Goal: Task Accomplishment & Management: Manage account settings

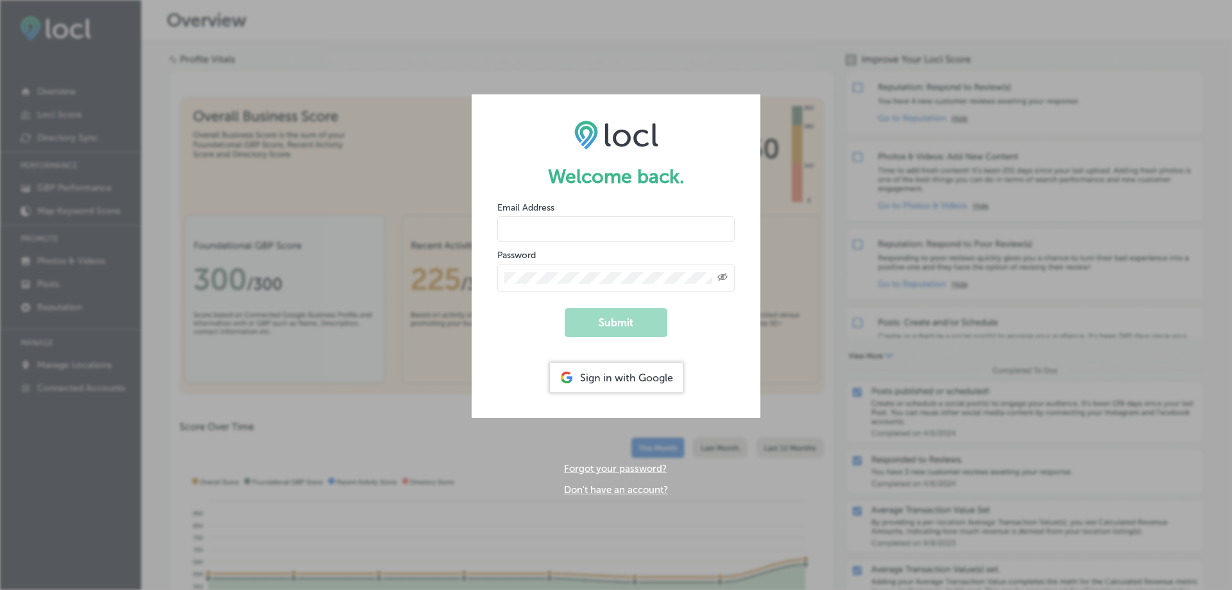
type input "[EMAIL_ADDRESS][DOMAIN_NAME]"
click at [725, 313] on form "Welcome back. Email Address [EMAIL_ADDRESS][DOMAIN_NAME] Password Created with …" at bounding box center [616, 255] width 289 height 323
click at [639, 321] on button "Submit" at bounding box center [616, 322] width 103 height 29
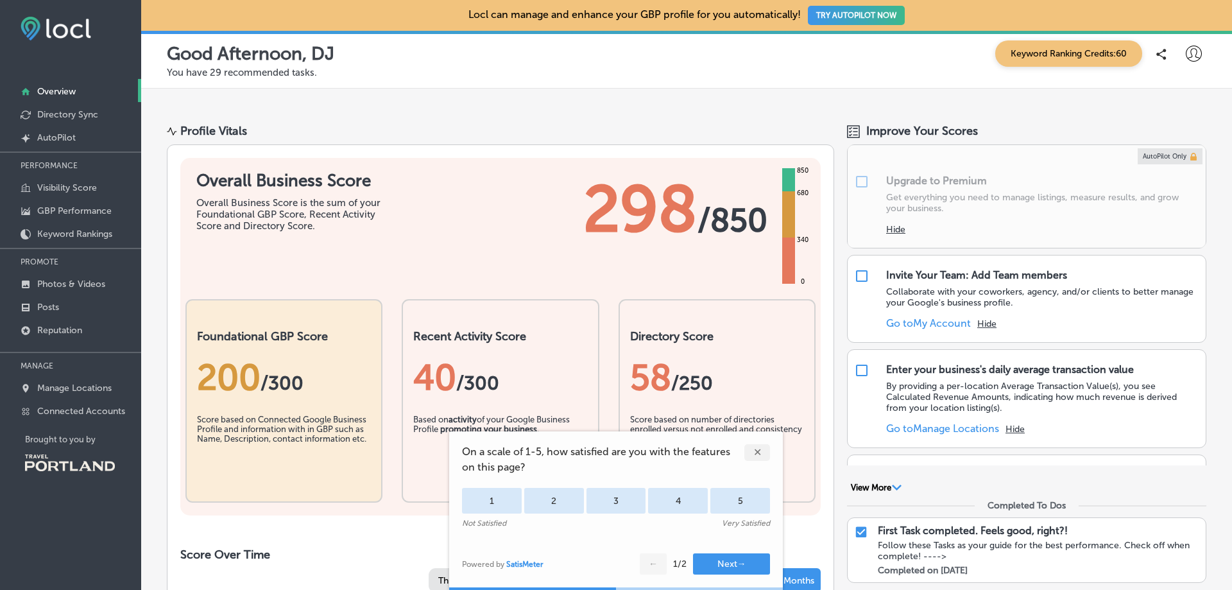
click at [752, 453] on div "✕" at bounding box center [758, 452] width 26 height 17
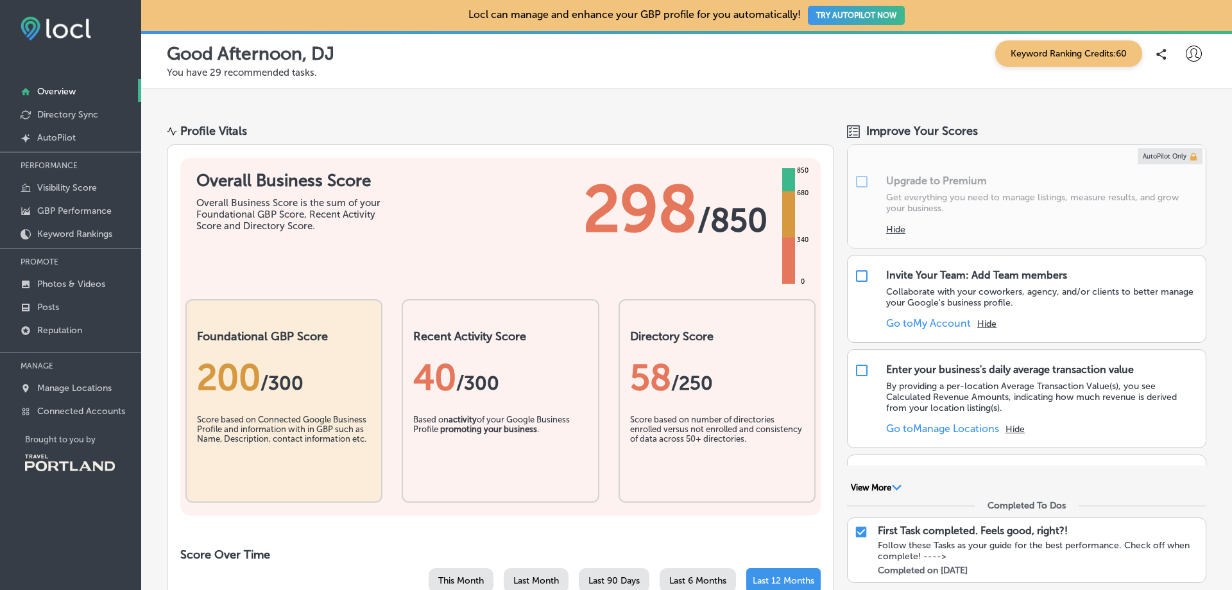
click at [481, 339] on h2 "Recent Activity Score" at bounding box center [500, 336] width 174 height 14
click at [1186, 48] on icon at bounding box center [1194, 54] width 16 height 16
click at [1178, 102] on p "My Account" at bounding box center [1176, 99] width 58 height 15
select select "US"
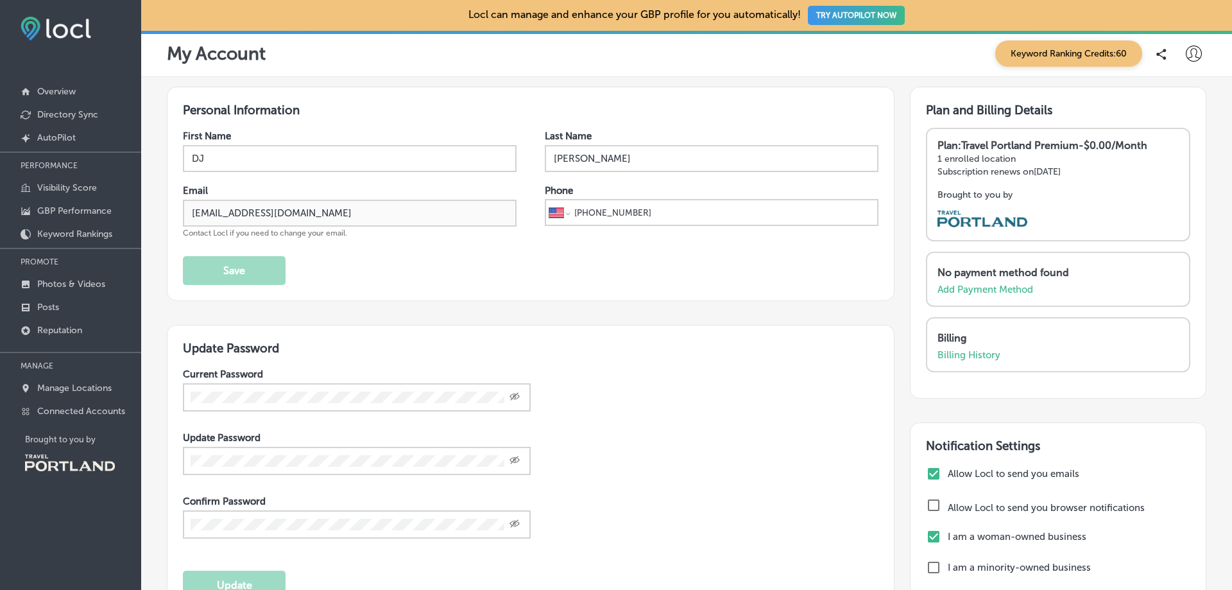
drag, startPoint x: 214, startPoint y: 156, endPoint x: 180, endPoint y: 157, distance: 33.4
click at [180, 157] on div "Personal Information First Name DJ Last Name Cox Email portland@thestarpizza.co…" at bounding box center [531, 194] width 728 height 214
type input "[PERSON_NAME]"
type input "Orr"
drag, startPoint x: 627, startPoint y: 218, endPoint x: 585, endPoint y: 215, distance: 42.4
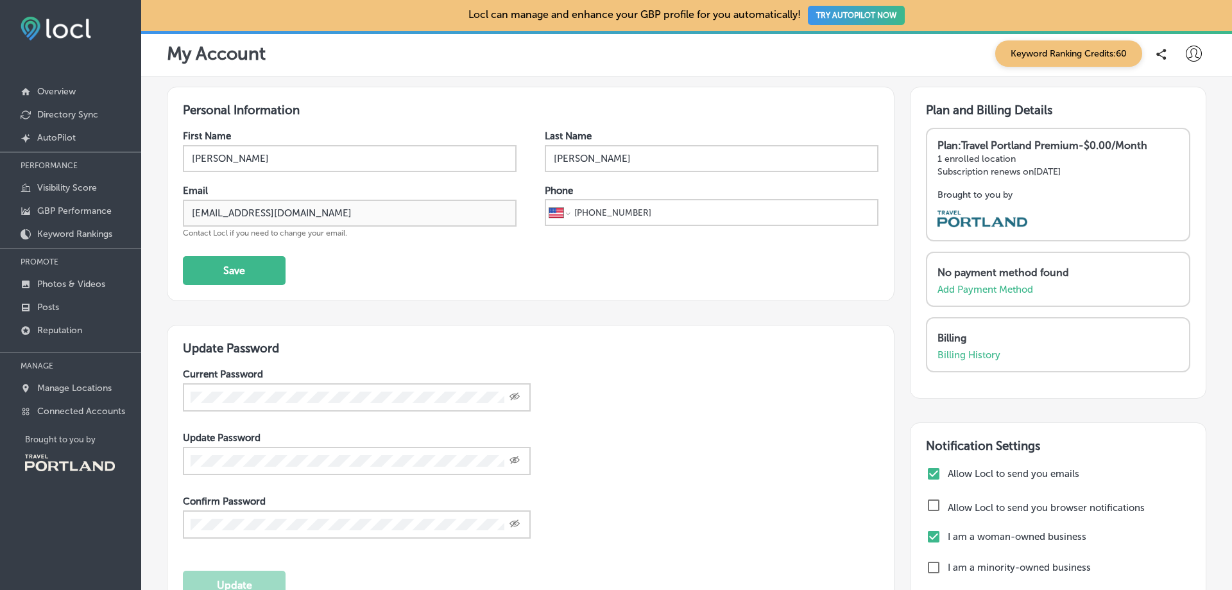
click at [585, 215] on input "+1 509 293 1433" at bounding box center [723, 212] width 301 height 24
type input "+1 70"
type input "+1 970 708 0935"
click at [260, 271] on button "Save" at bounding box center [234, 270] width 103 height 29
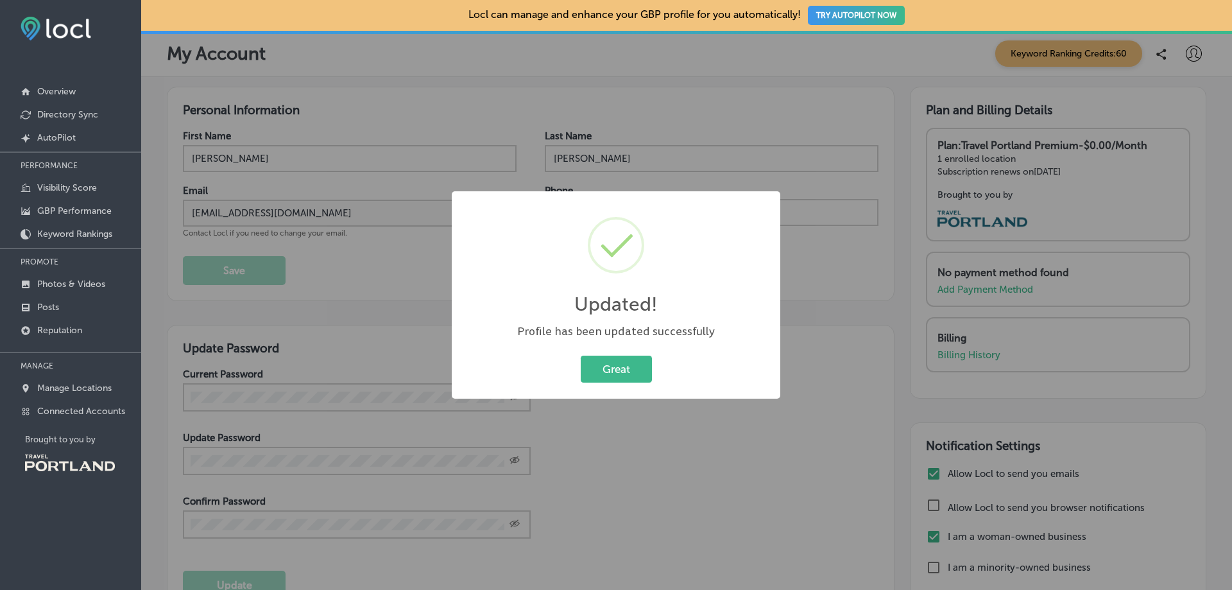
click at [630, 384] on div "Great Cancel" at bounding box center [616, 368] width 303 height 33
click at [628, 379] on button "Great" at bounding box center [616, 369] width 71 height 26
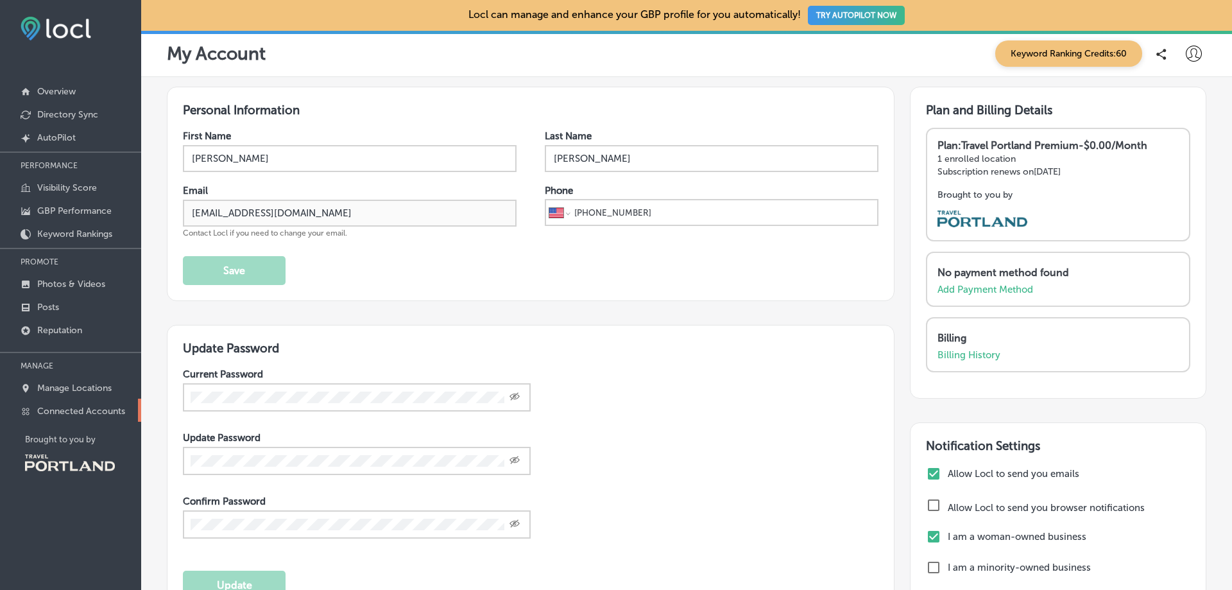
click at [81, 411] on p "Connected Accounts" at bounding box center [81, 411] width 88 height 11
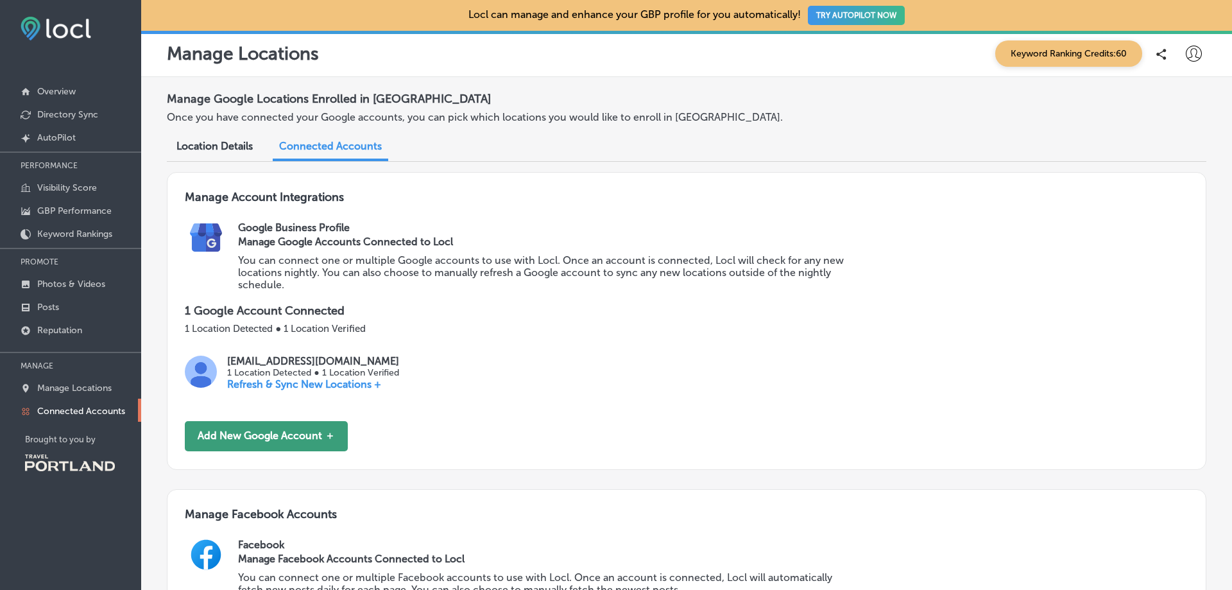
click at [281, 438] on button "Add New Google Account ＋" at bounding box center [266, 436] width 163 height 30
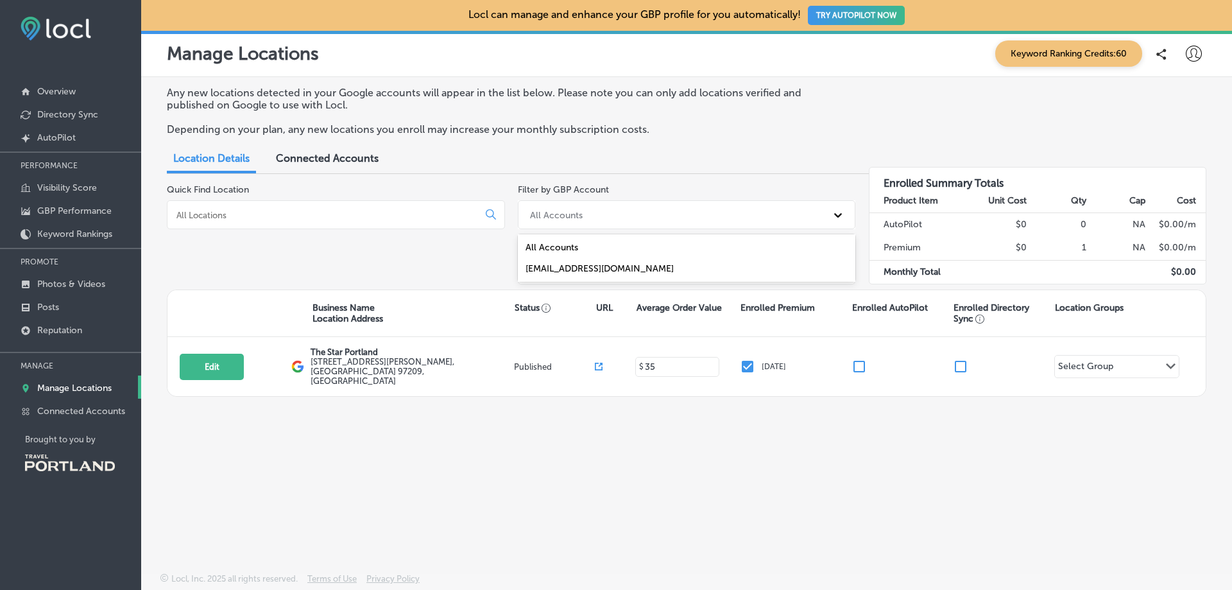
click at [687, 204] on div "All Accounts" at bounding box center [676, 214] width 304 height 21
click at [676, 277] on div "[EMAIL_ADDRESS][DOMAIN_NAME]" at bounding box center [687, 268] width 338 height 21
click at [682, 273] on div "Published GBP (1)" at bounding box center [676, 269] width 304 height 21
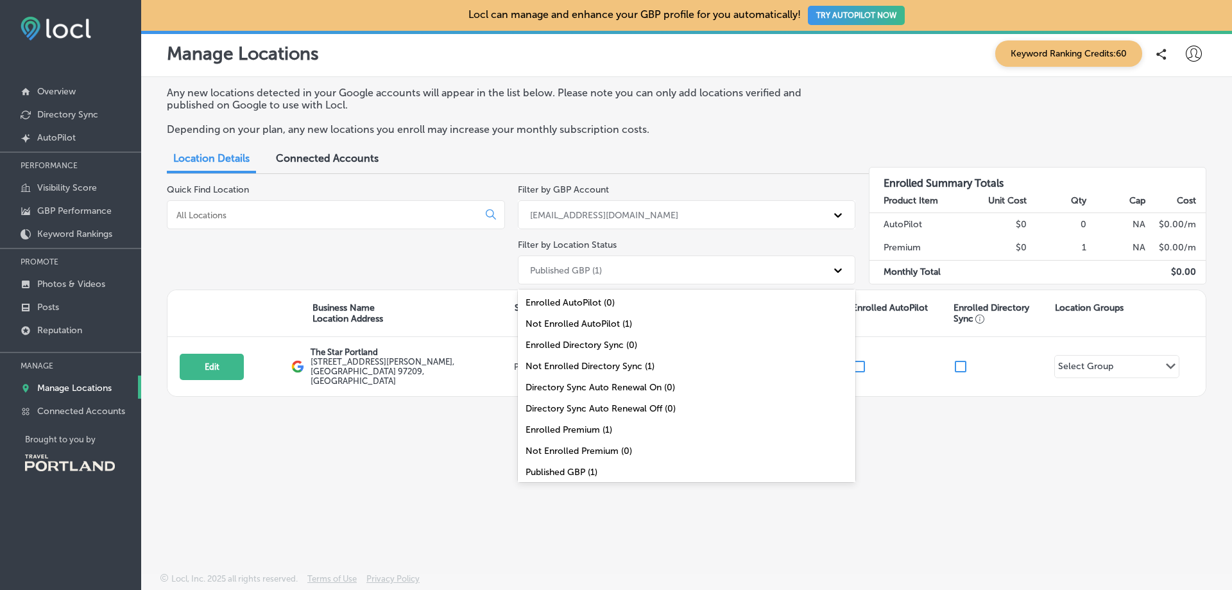
click at [1037, 487] on div "Any new locations detected in your Google accounts will appear in the list belo…" at bounding box center [686, 294] width 1091 height 435
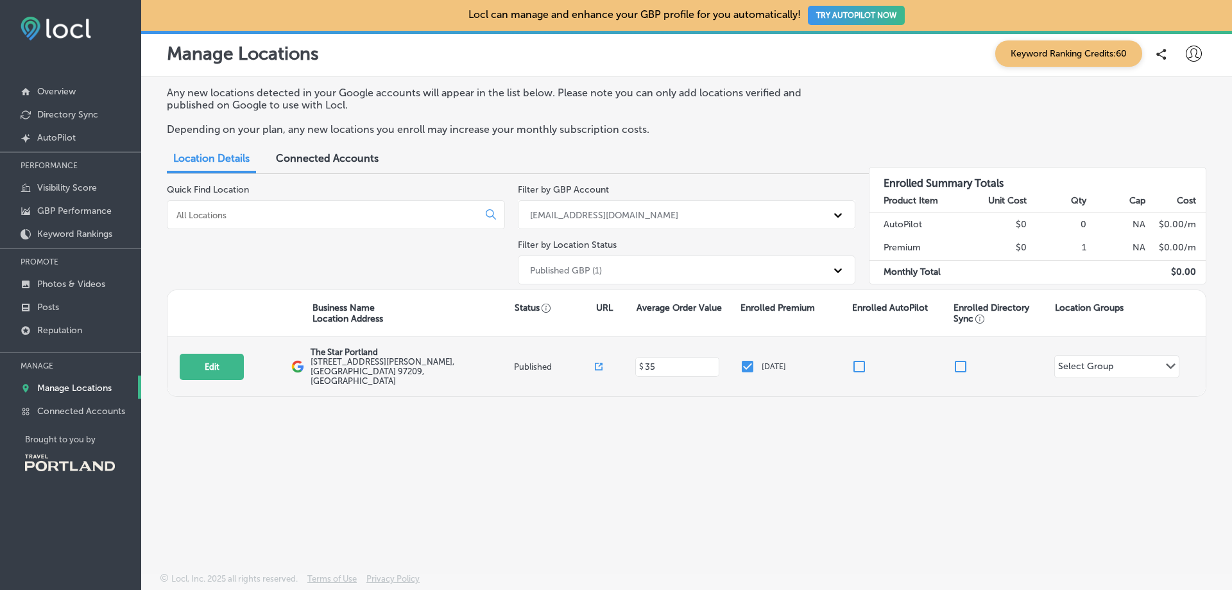
click at [861, 362] on input "checkbox" at bounding box center [859, 366] width 15 height 15
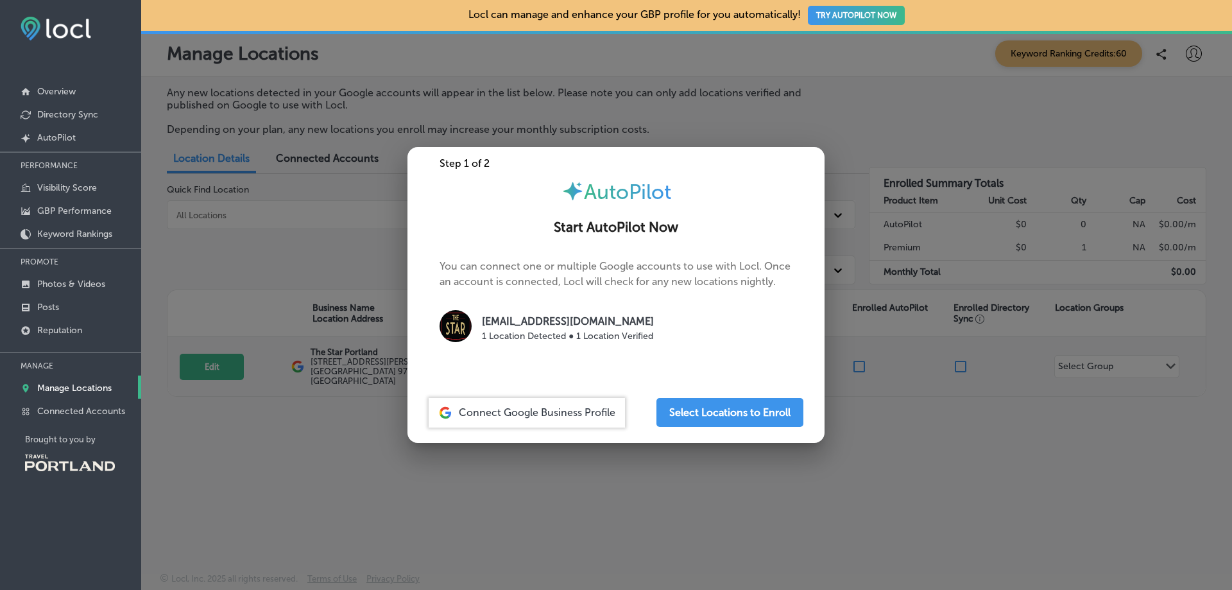
click at [861, 362] on div at bounding box center [616, 295] width 1232 height 590
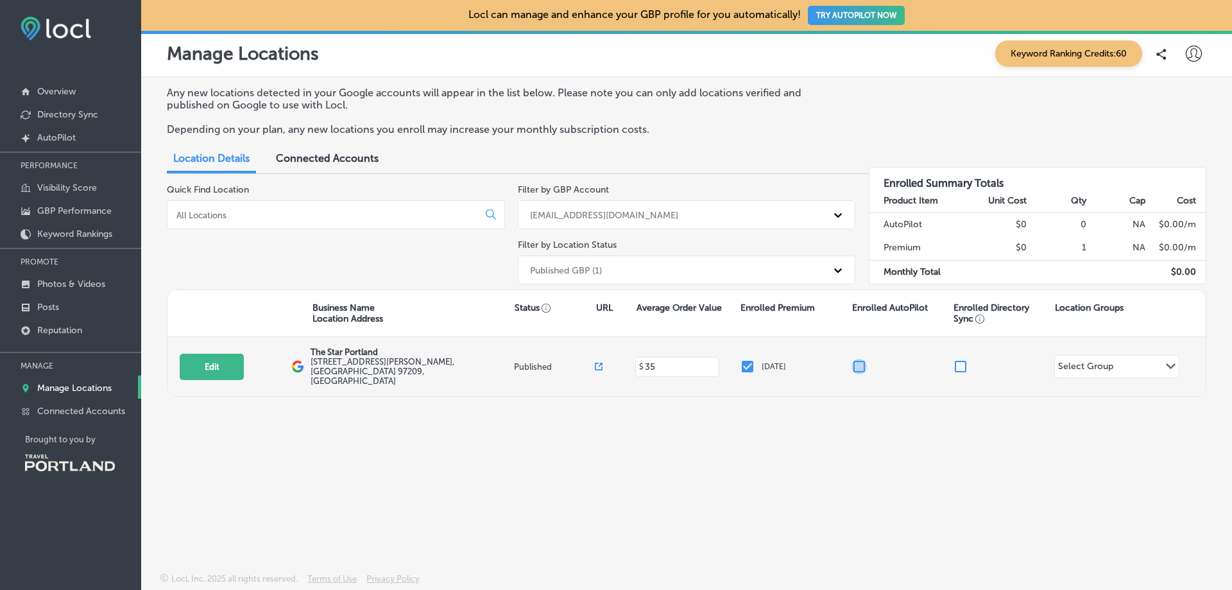
click at [863, 359] on input "checkbox" at bounding box center [859, 366] width 15 height 15
checkbox input "false"
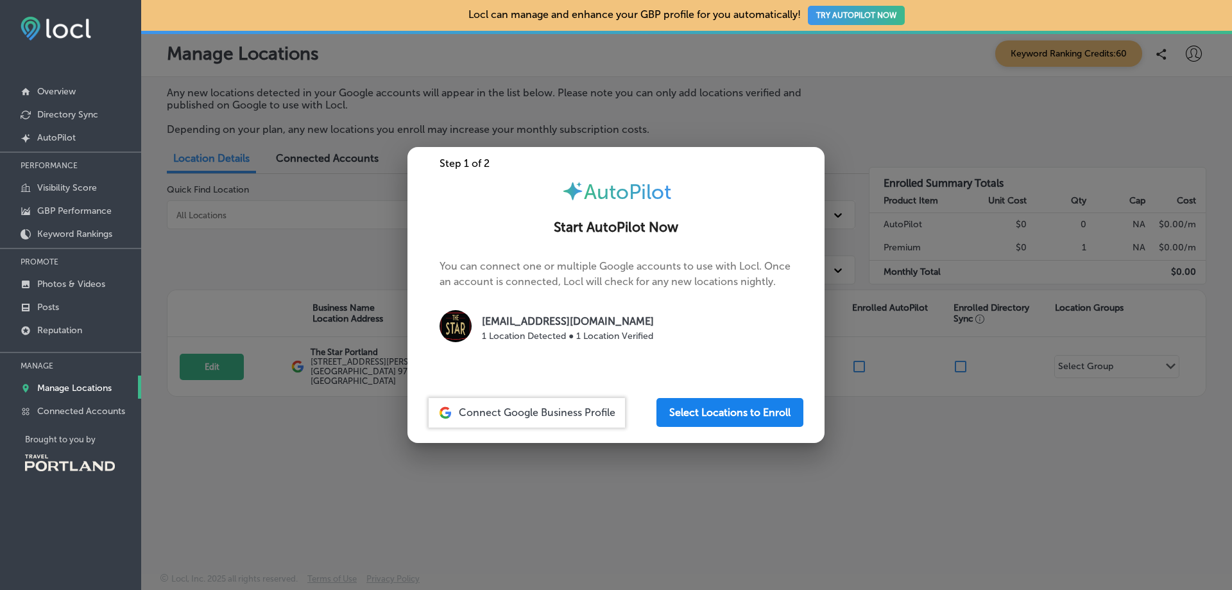
click at [745, 417] on button "Select Locations to Enroll" at bounding box center [730, 412] width 147 height 29
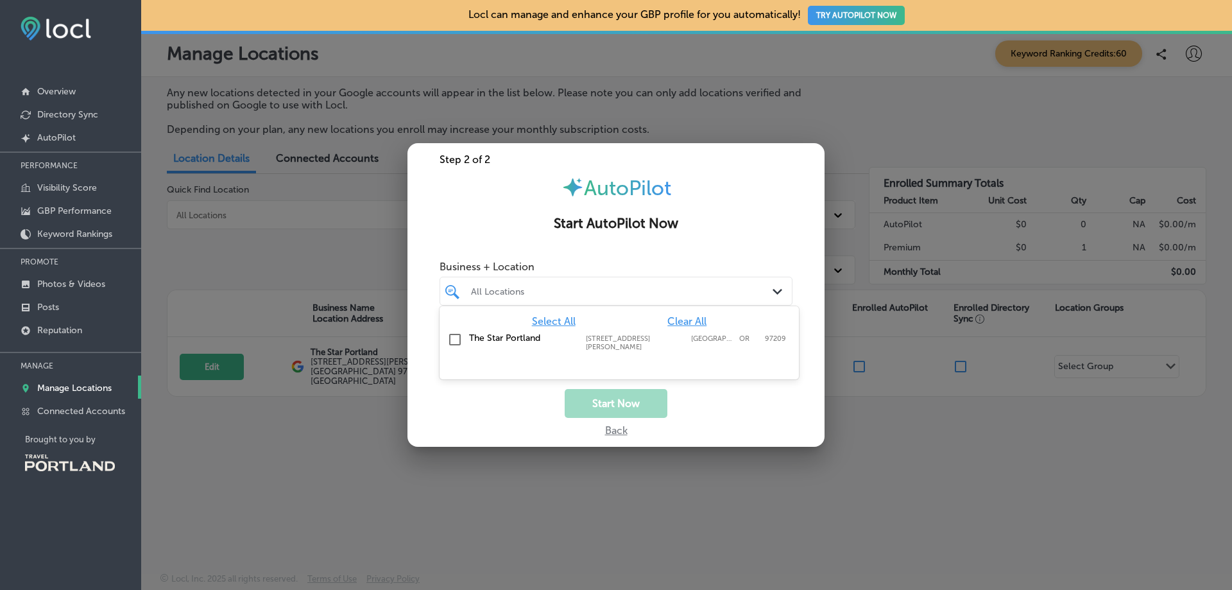
click at [731, 295] on div "All Locations" at bounding box center [622, 291] width 303 height 11
click at [455, 341] on input "checkbox" at bounding box center [454, 339] width 15 height 15
click at [705, 388] on div "Business + Location option 1309 NW Hoyt St, selected. option 1309 NW Hoyt St fo…" at bounding box center [616, 321] width 417 height 135
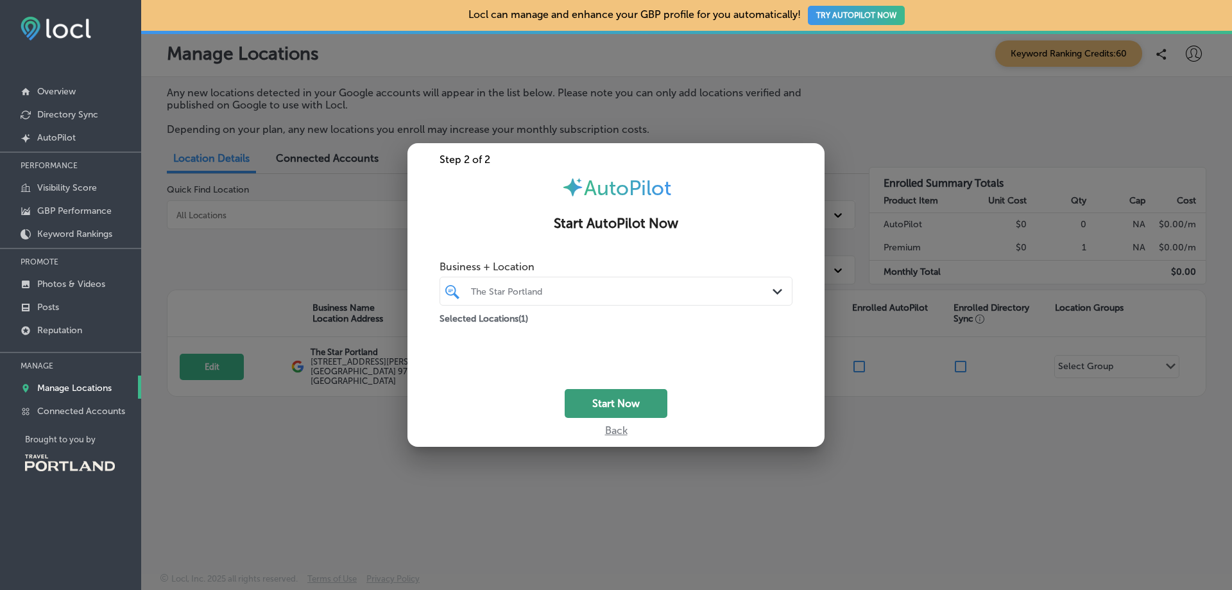
click at [611, 395] on button "Start Now" at bounding box center [616, 403] width 103 height 29
click at [467, 318] on p "Selected Locations ( 1 )" at bounding box center [484, 316] width 89 height 16
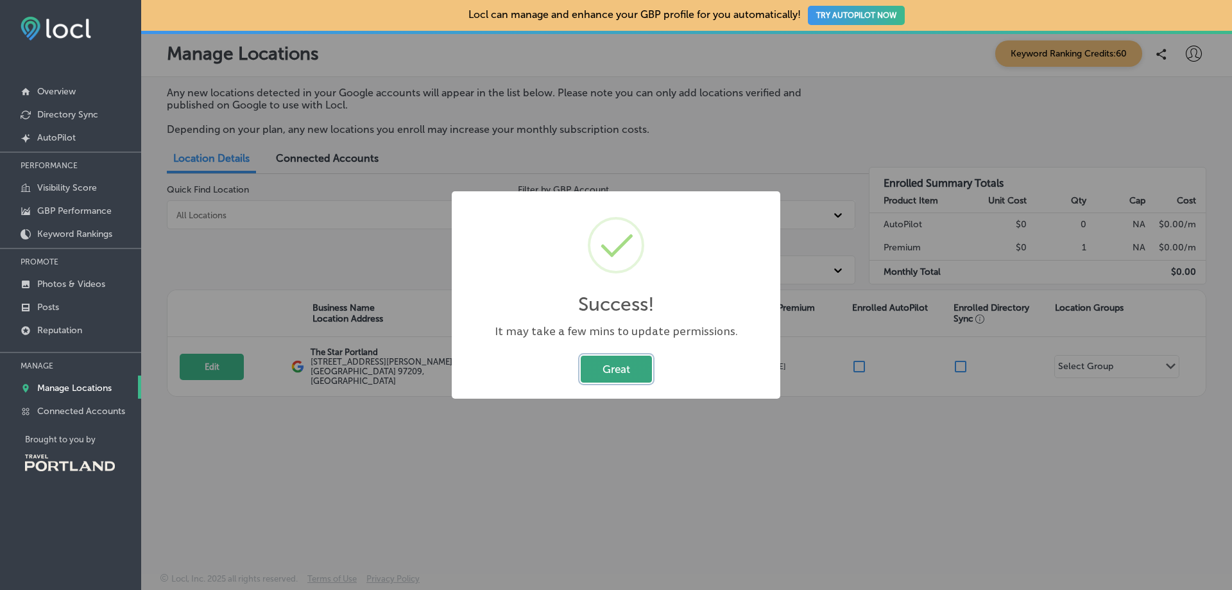
click at [635, 366] on button "Great" at bounding box center [616, 369] width 71 height 26
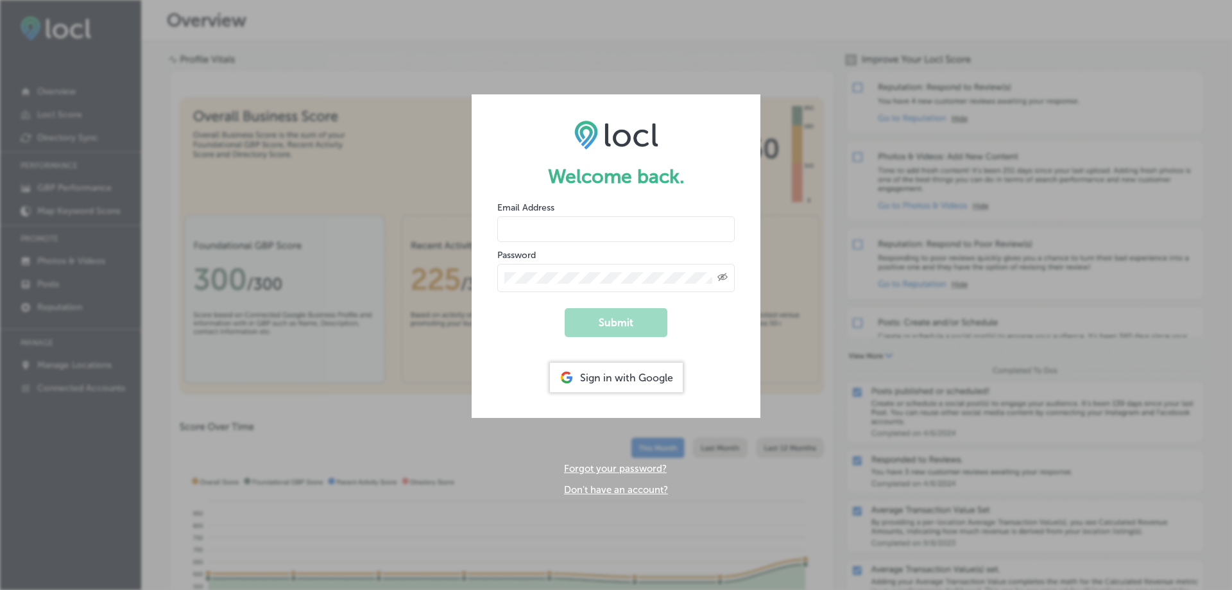
type input "[EMAIL_ADDRESS][DOMAIN_NAME]"
click at [637, 338] on form "Welcome back. Email Address portland@thestarpizza.com Password Created with Ske…" at bounding box center [616, 255] width 289 height 323
click at [637, 326] on button "Submit" at bounding box center [616, 322] width 103 height 29
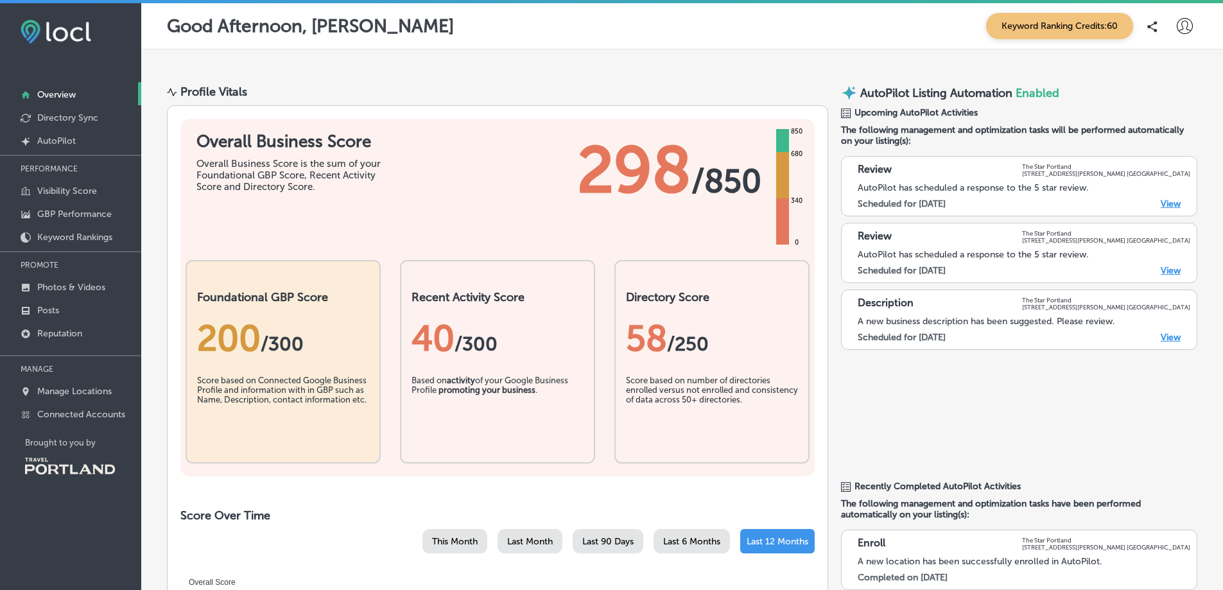
click at [1165, 204] on link "View" at bounding box center [1170, 203] width 20 height 11
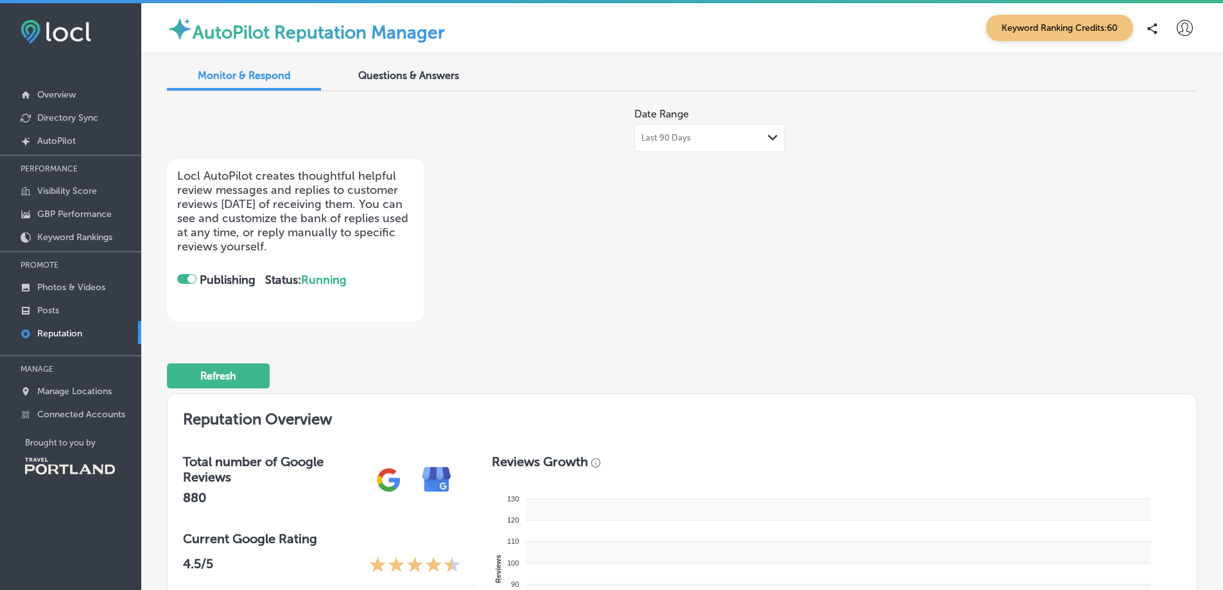
checkbox input "true"
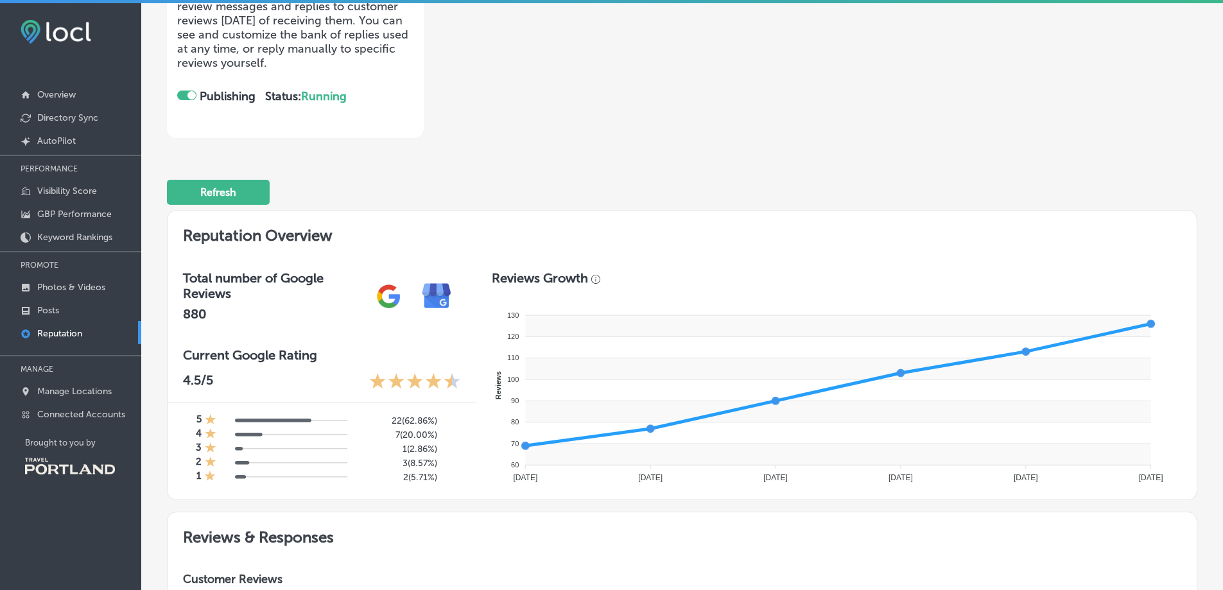
scroll to position [257, 0]
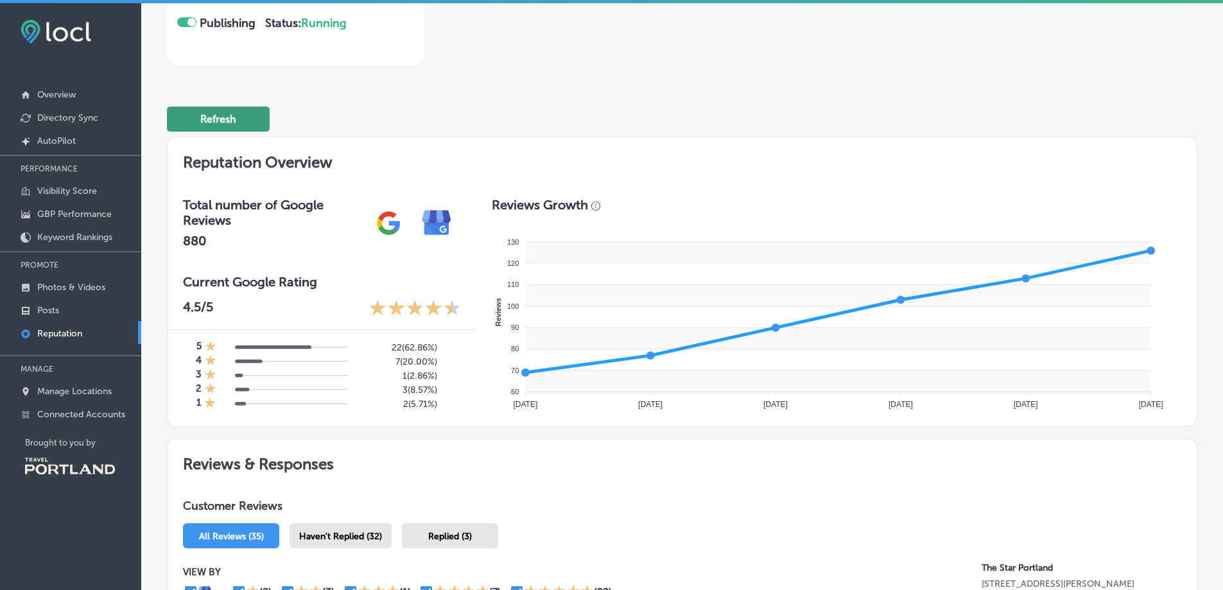
click at [209, 125] on button "Refresh" at bounding box center [218, 119] width 103 height 25
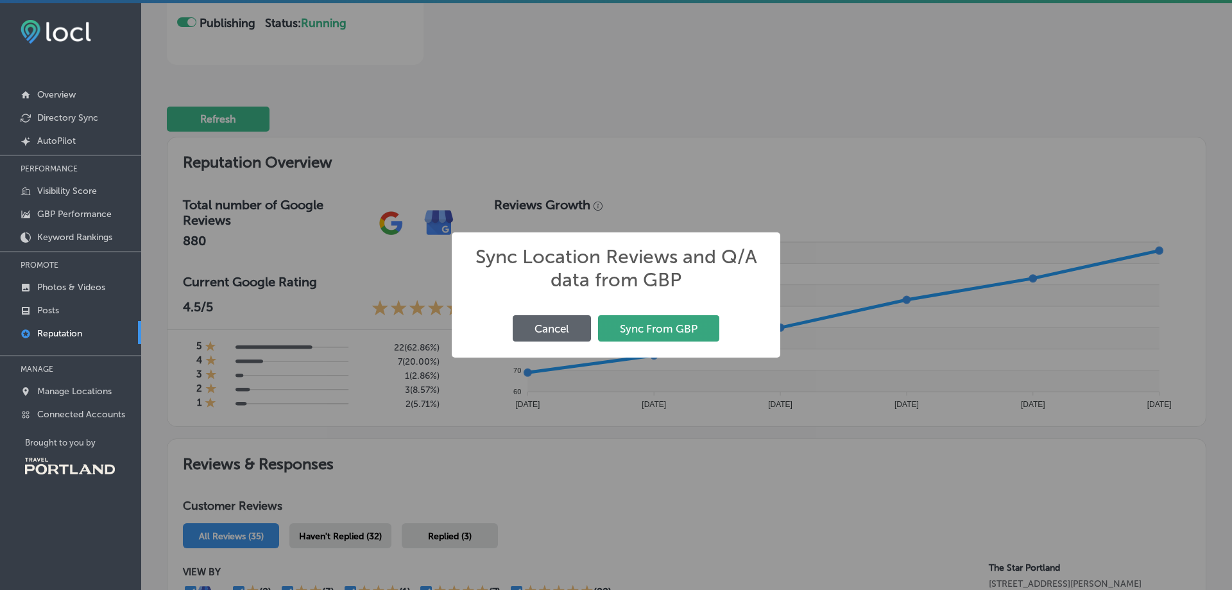
click at [683, 333] on button "Sync From GBP" at bounding box center [658, 328] width 121 height 26
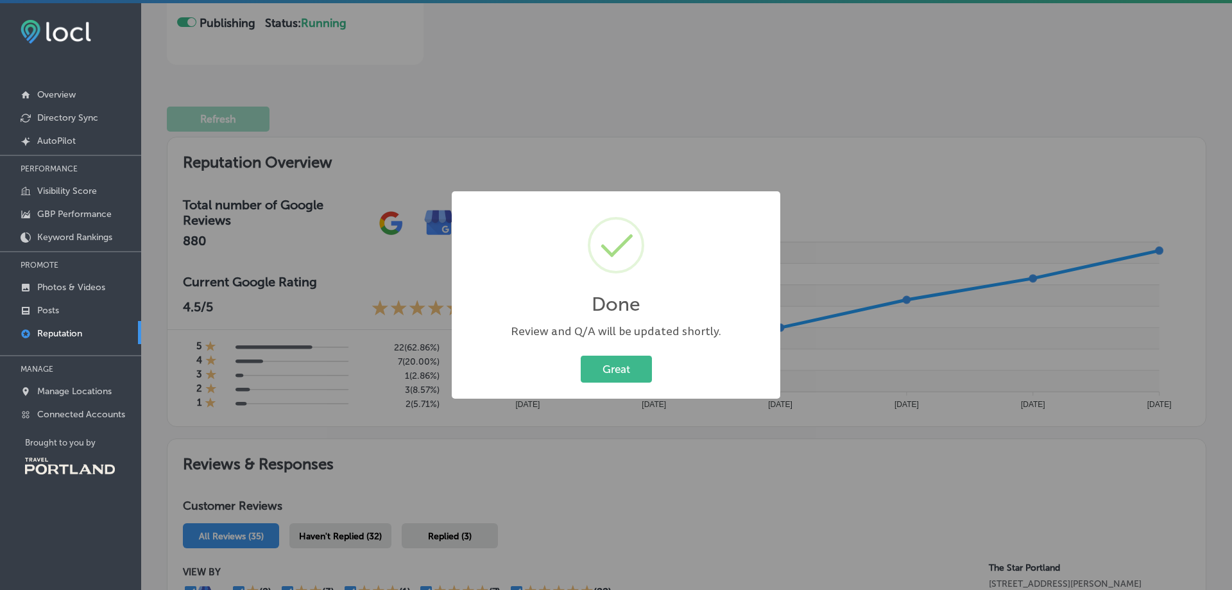
click at [626, 383] on div "Great Cancel" at bounding box center [616, 368] width 303 height 33
click at [619, 368] on button "Great" at bounding box center [616, 369] width 71 height 26
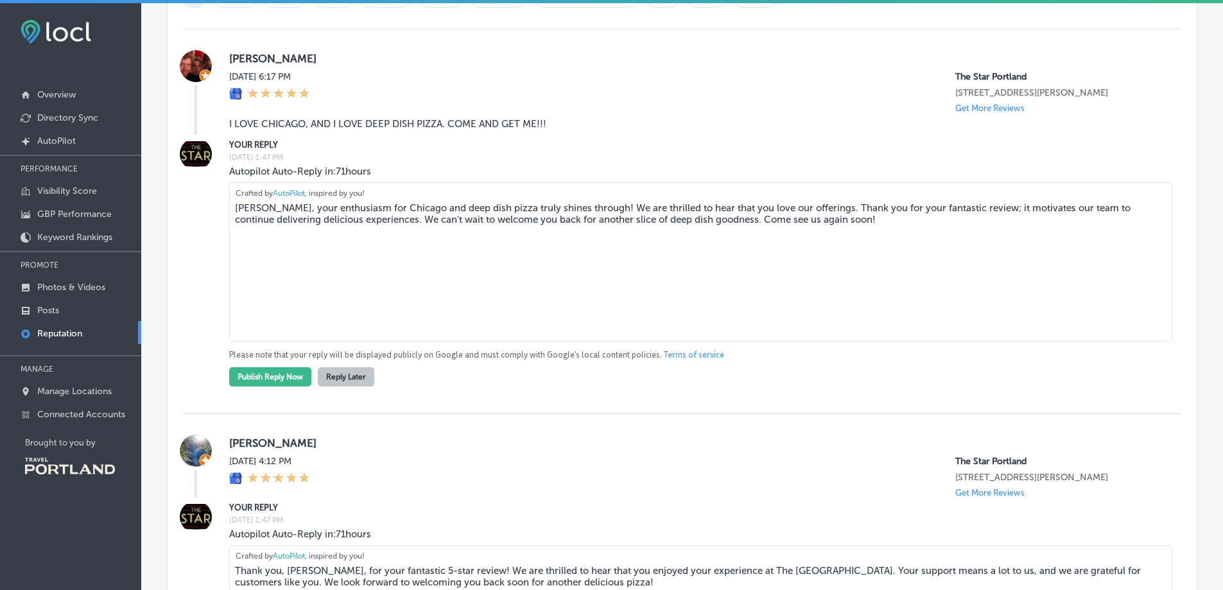
scroll to position [834, 0]
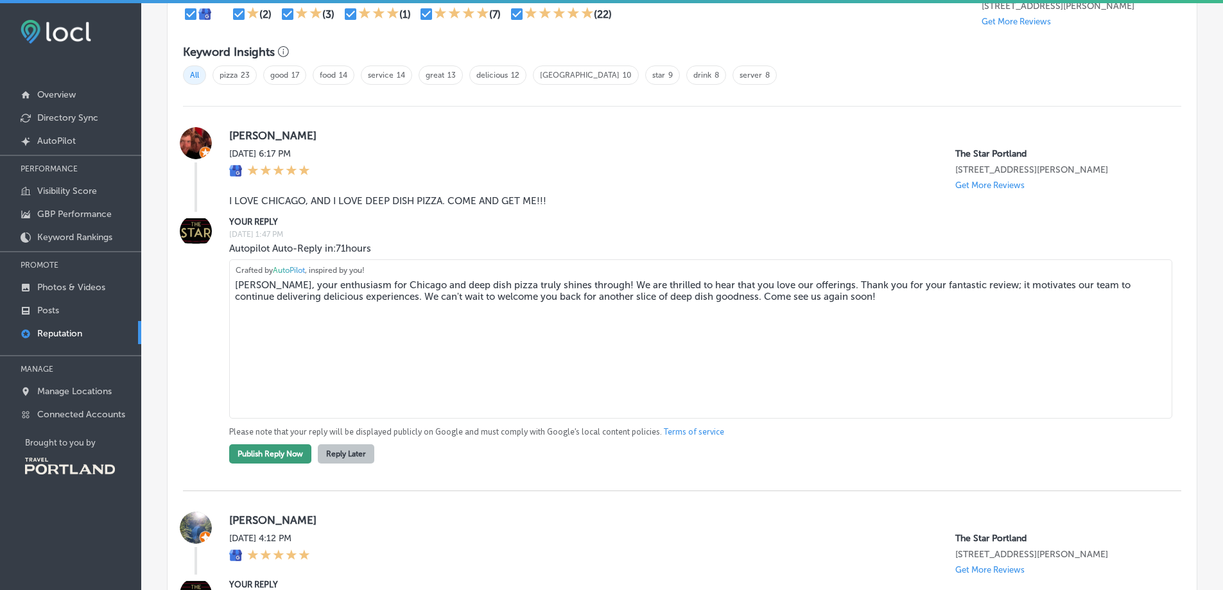
click at [286, 452] on button "Publish Reply Now" at bounding box center [270, 453] width 82 height 19
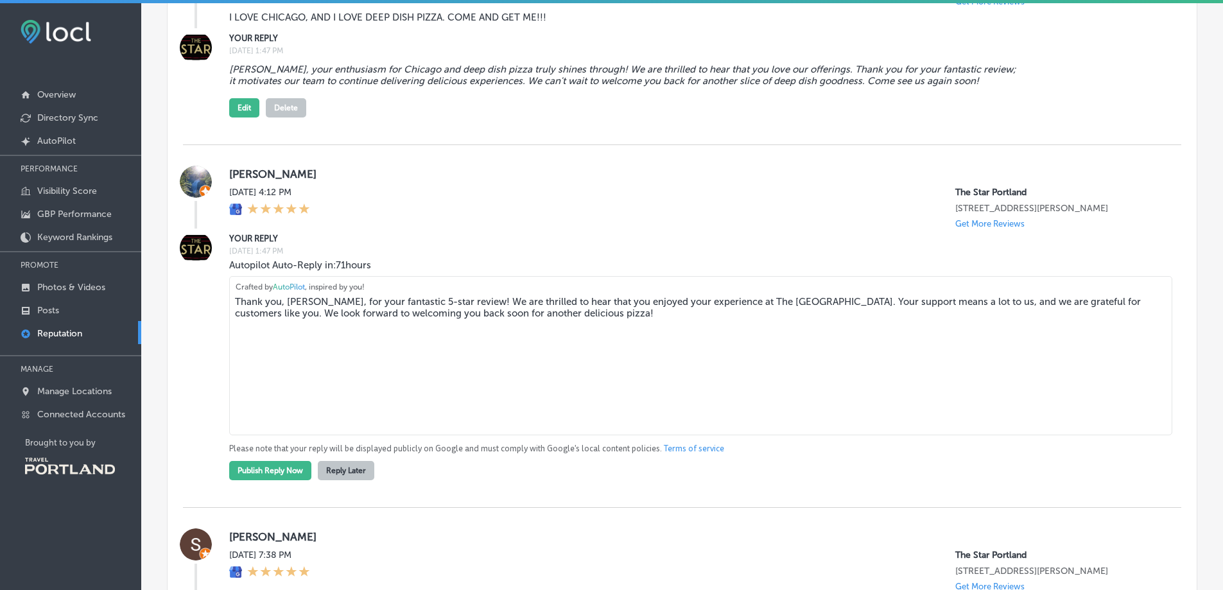
scroll to position [1091, 0]
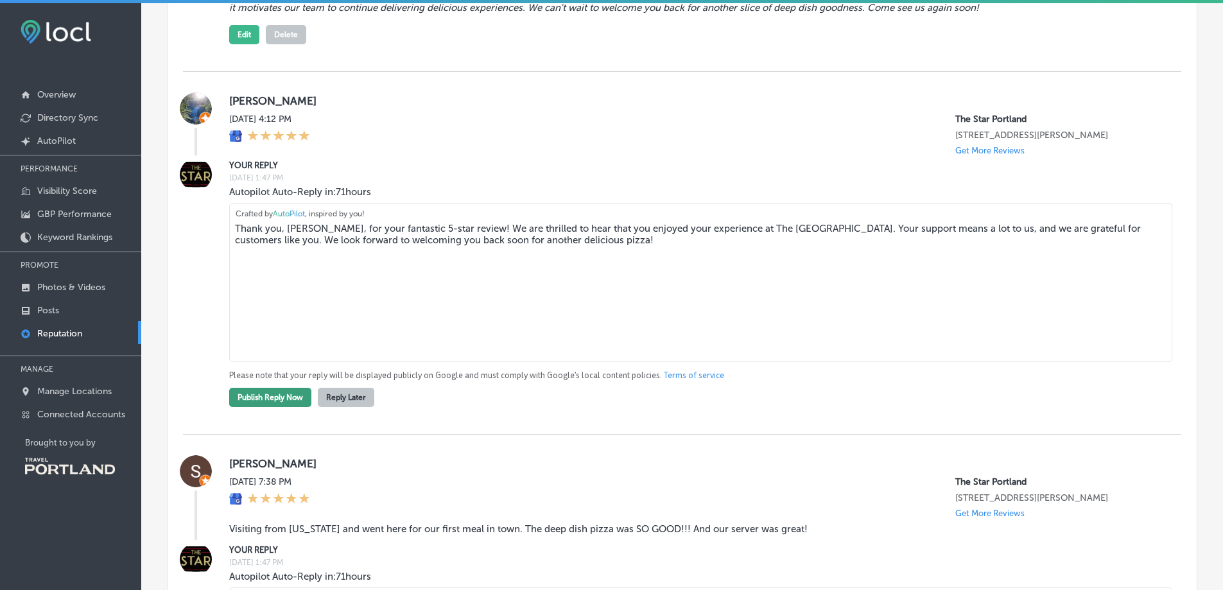
click at [257, 395] on button "Publish Reply Now" at bounding box center [270, 397] width 82 height 19
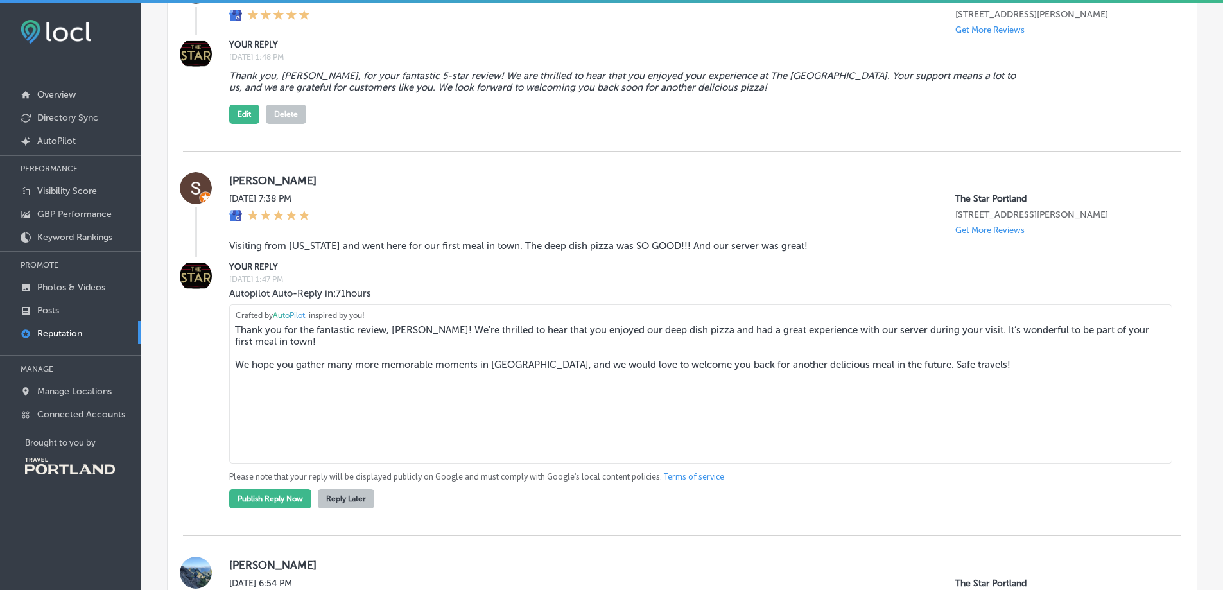
scroll to position [1220, 0]
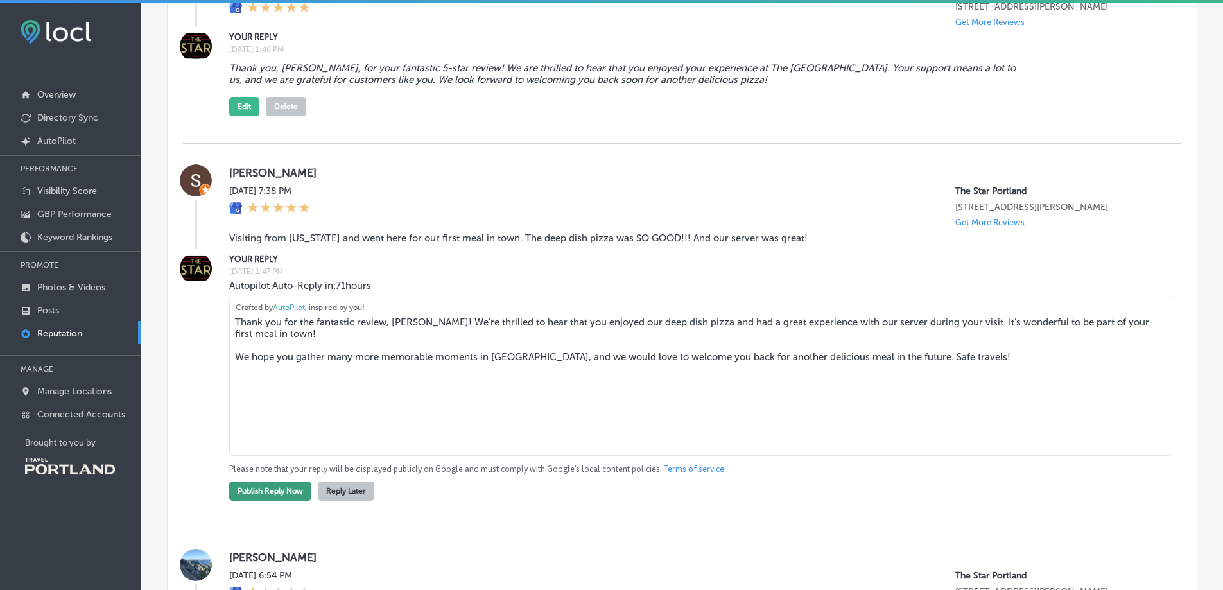
click at [270, 489] on button "Publish Reply Now" at bounding box center [270, 490] width 82 height 19
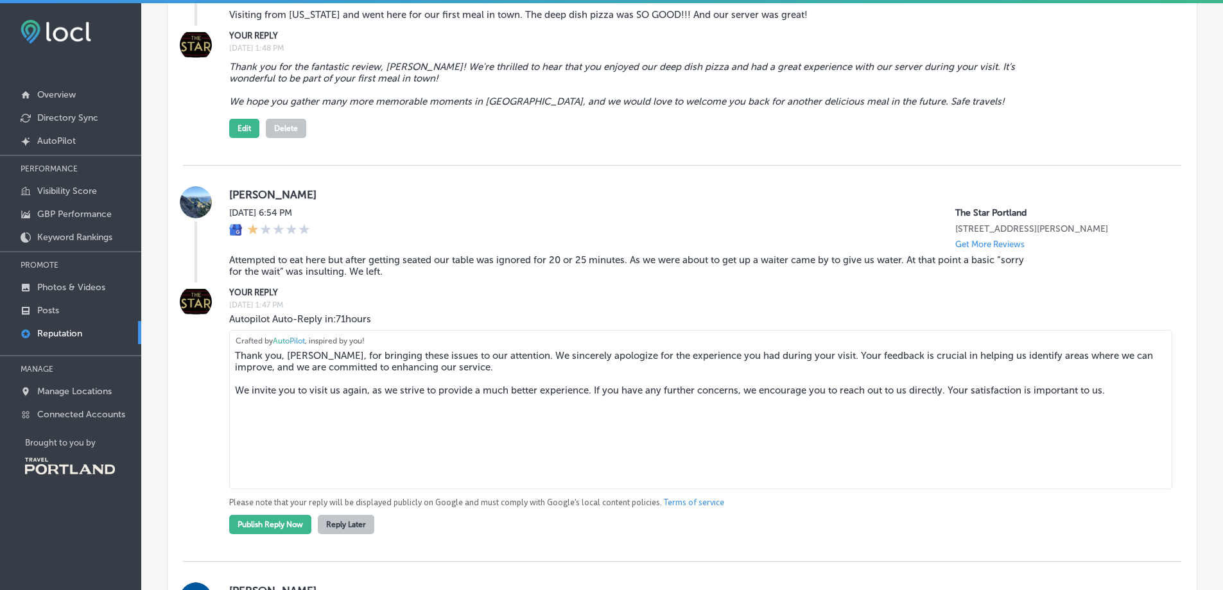
scroll to position [1476, 0]
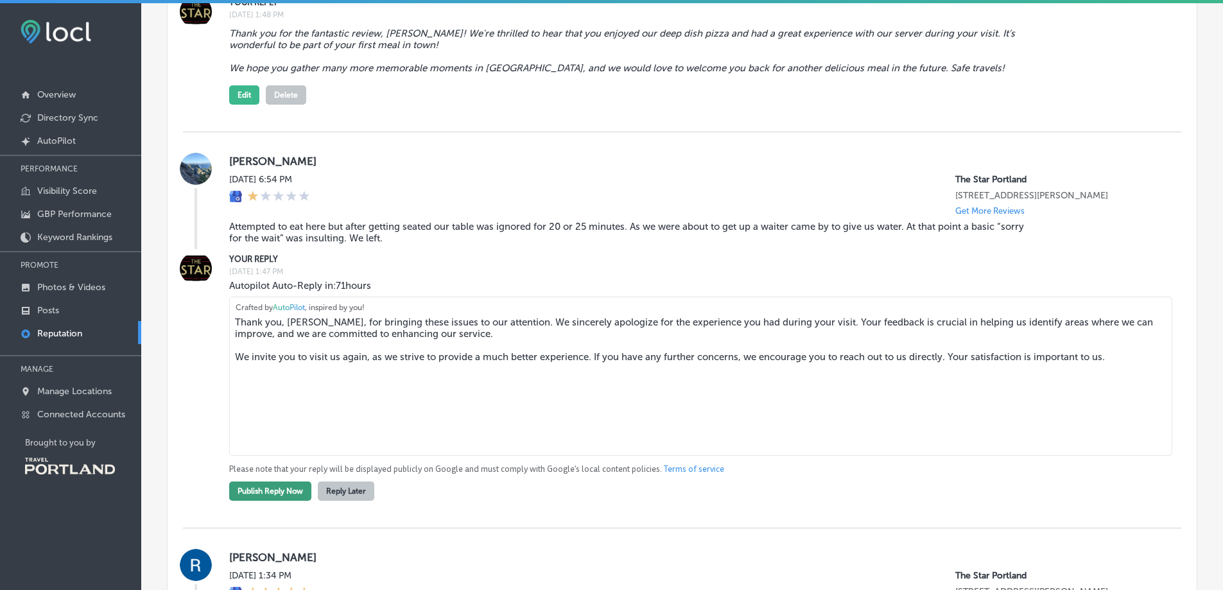
click at [278, 488] on button "Publish Reply Now" at bounding box center [270, 490] width 82 height 19
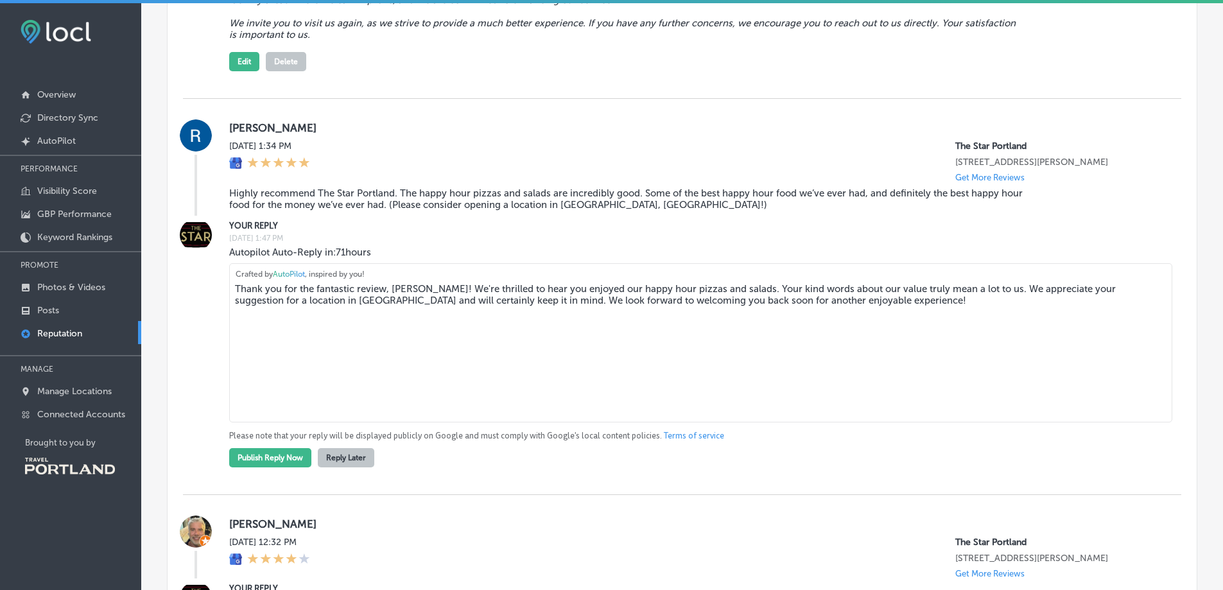
scroll to position [1861, 0]
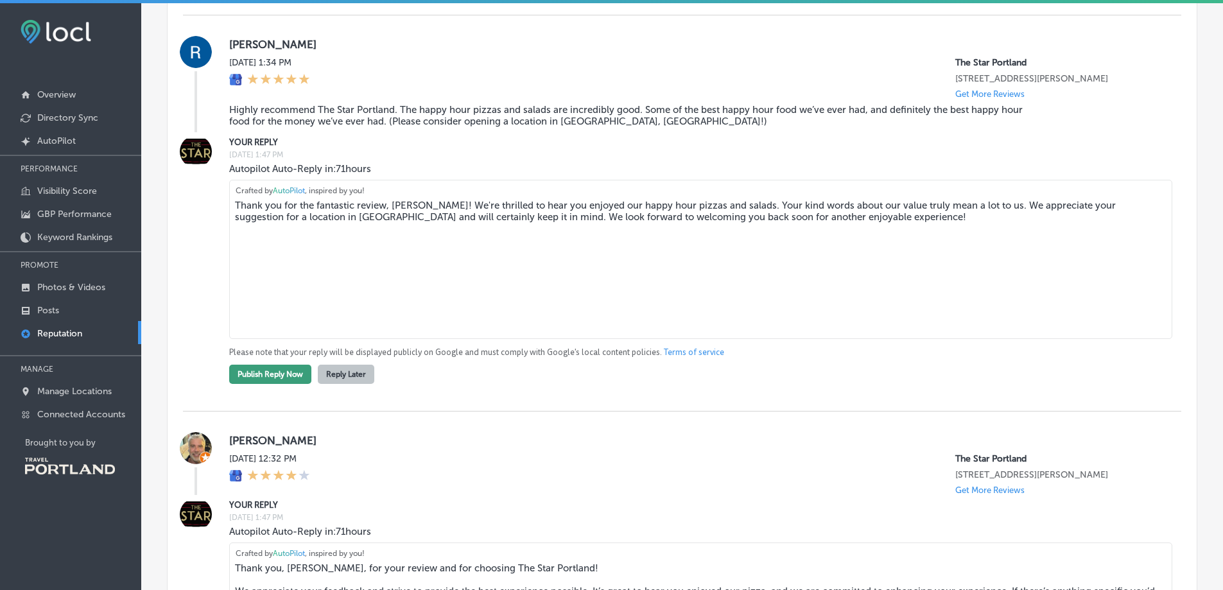
click at [245, 371] on button "Publish Reply Now" at bounding box center [270, 374] width 82 height 19
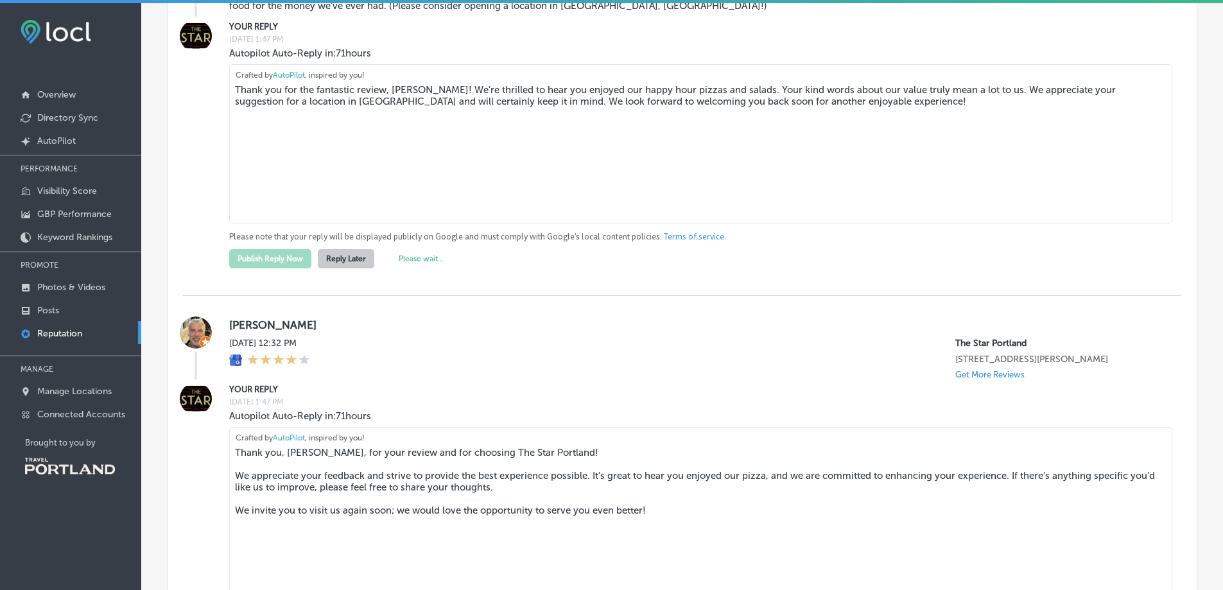
scroll to position [2118, 0]
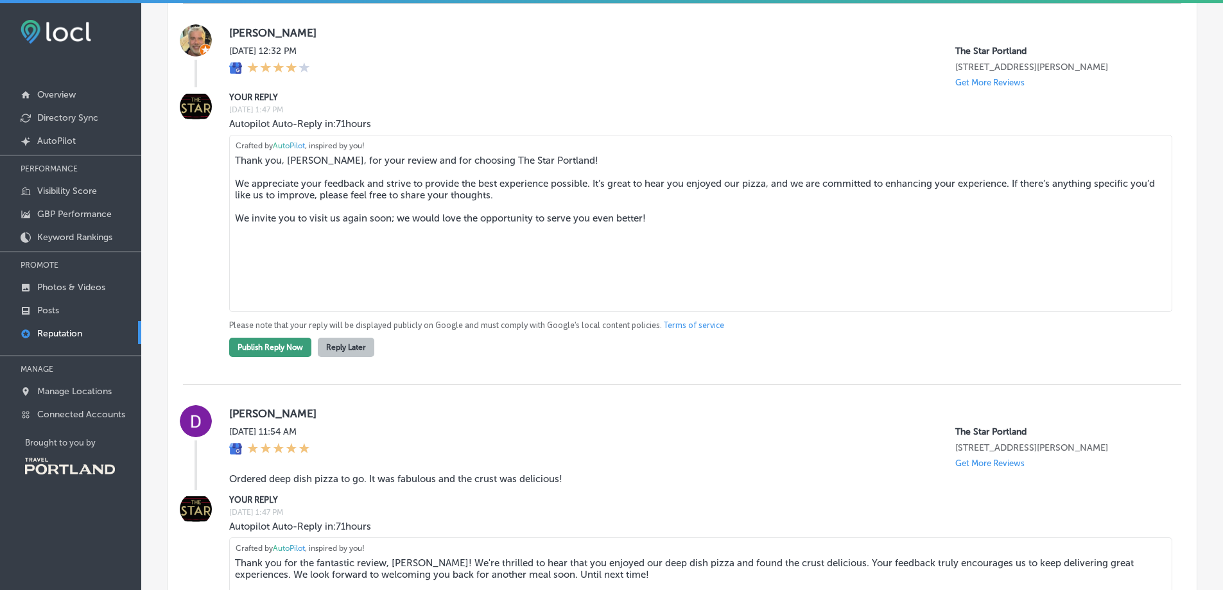
click at [255, 343] on button "Publish Reply Now" at bounding box center [270, 347] width 82 height 19
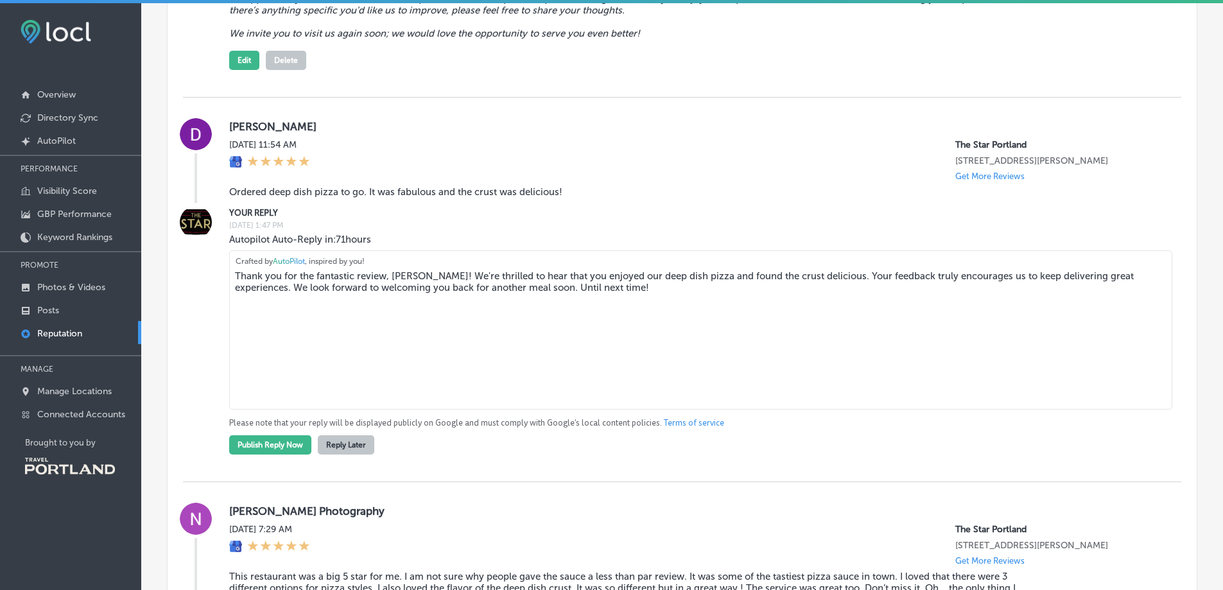
scroll to position [2311, 0]
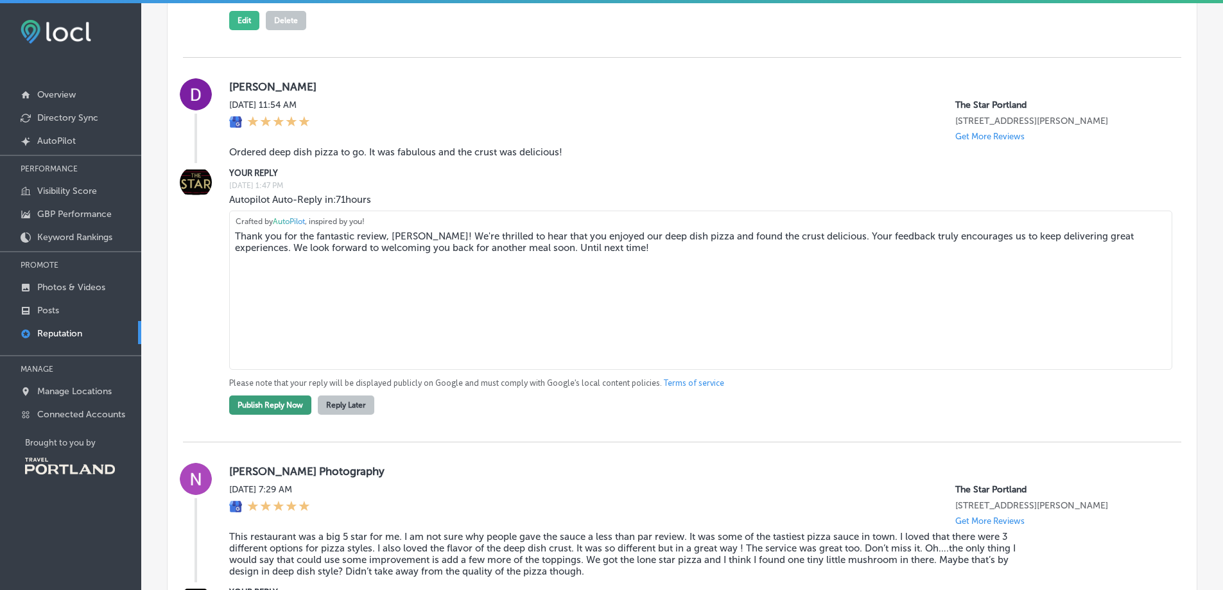
click at [250, 400] on button "Publish Reply Now" at bounding box center [270, 404] width 82 height 19
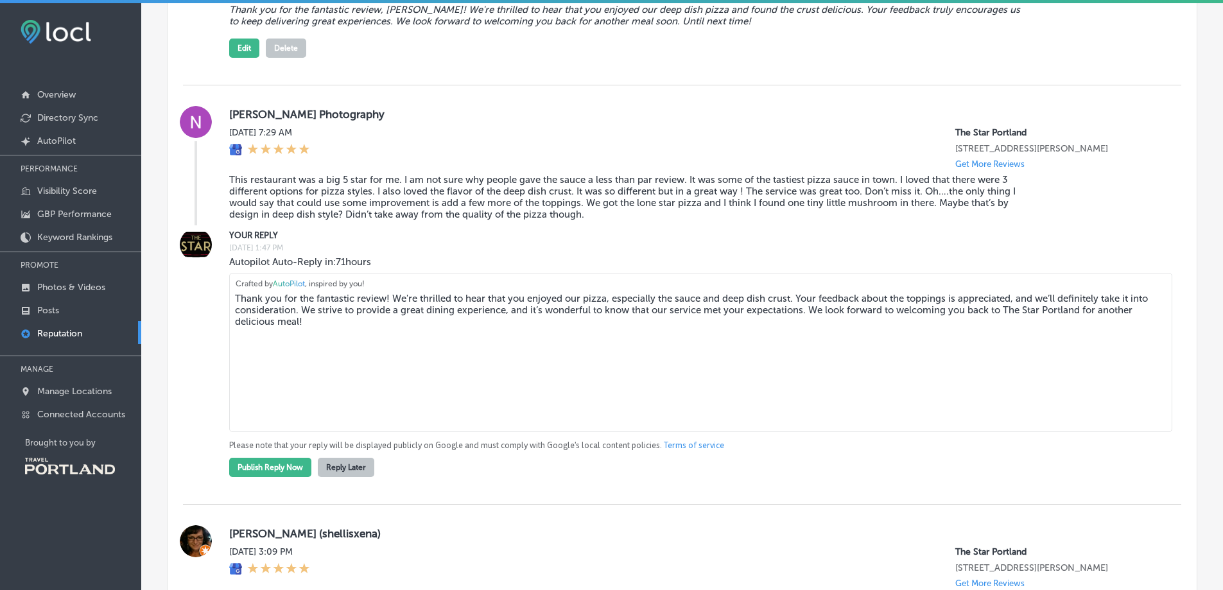
scroll to position [2567, 0]
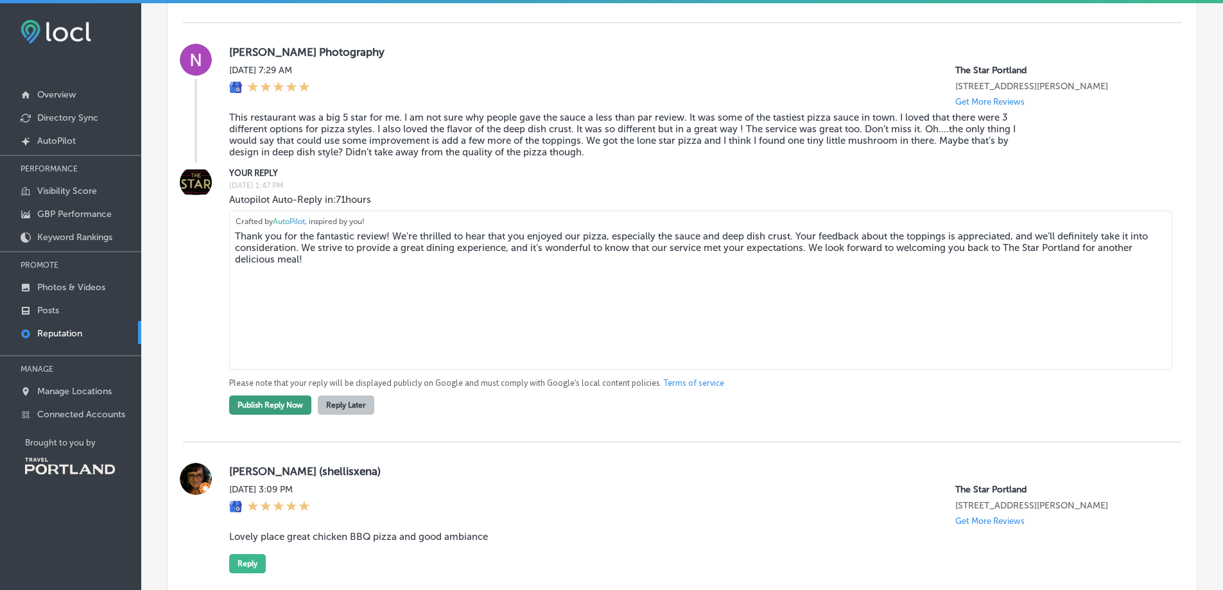
click at [282, 395] on button "Publish Reply Now" at bounding box center [270, 404] width 82 height 19
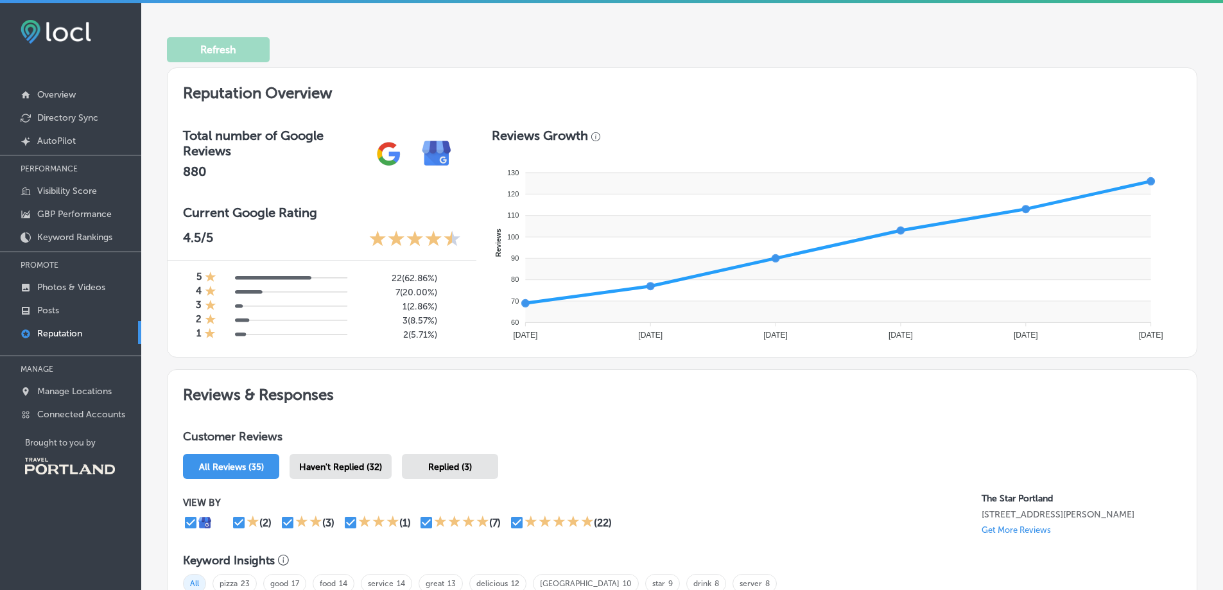
scroll to position [453, 0]
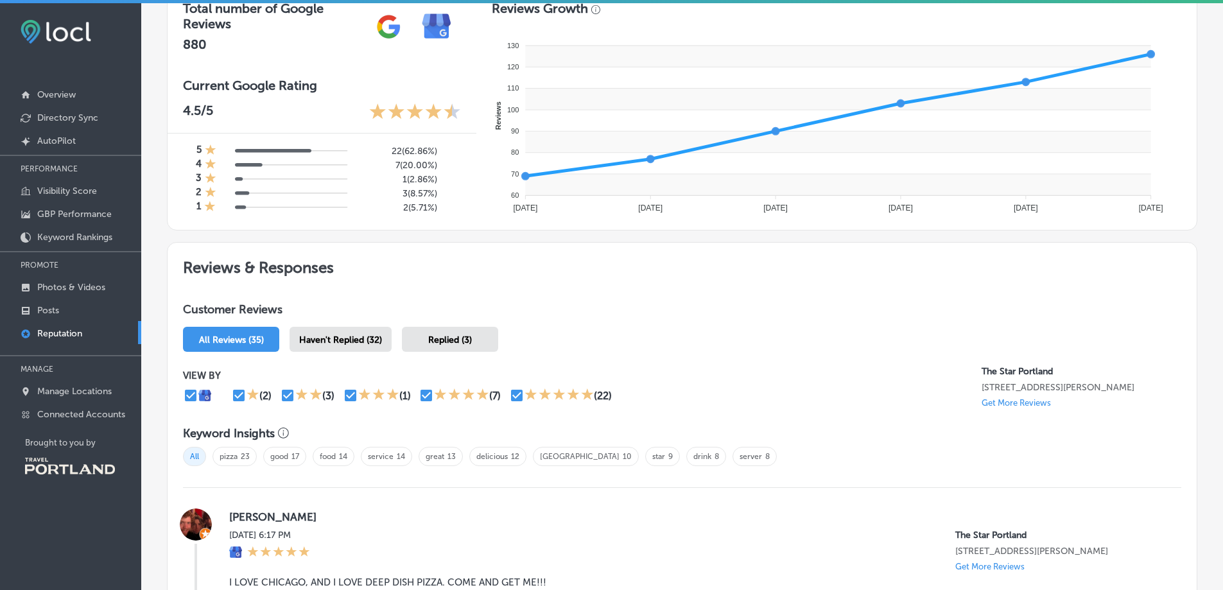
click at [327, 337] on span "Haven't Replied (32)" at bounding box center [340, 339] width 83 height 11
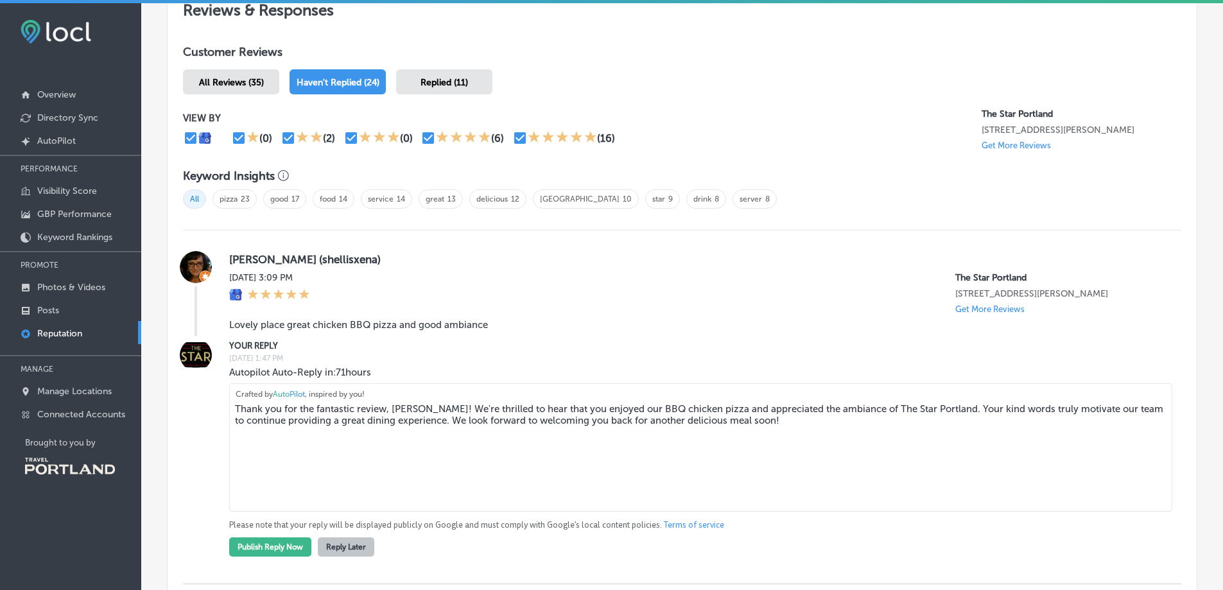
scroll to position [838, 0]
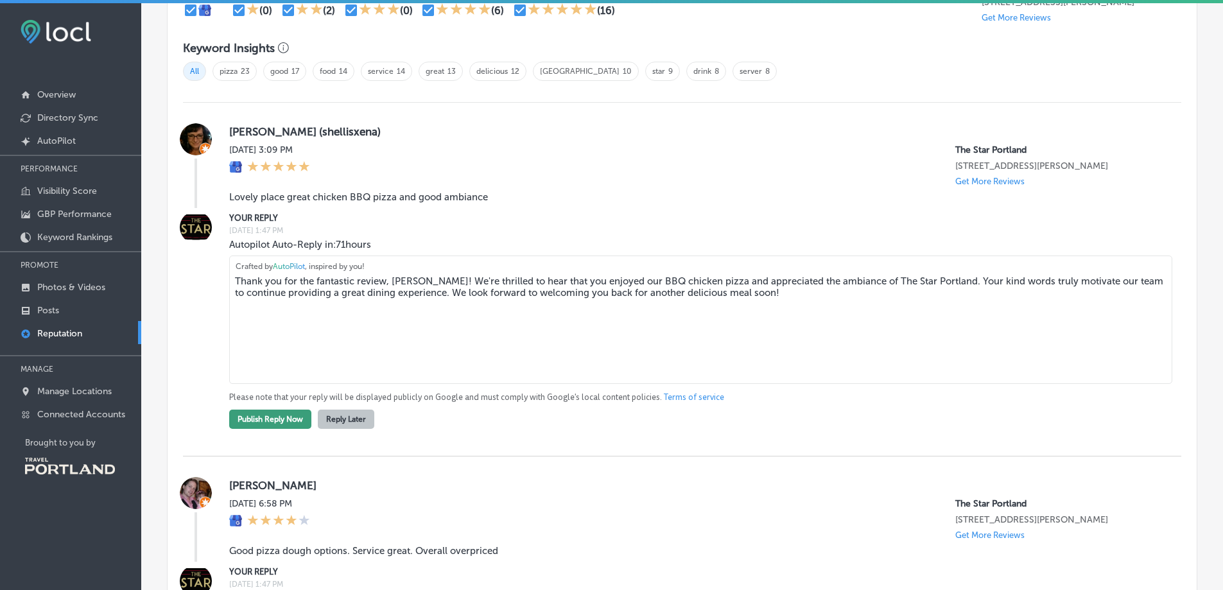
click at [289, 419] on button "Publish Reply Now" at bounding box center [270, 419] width 82 height 19
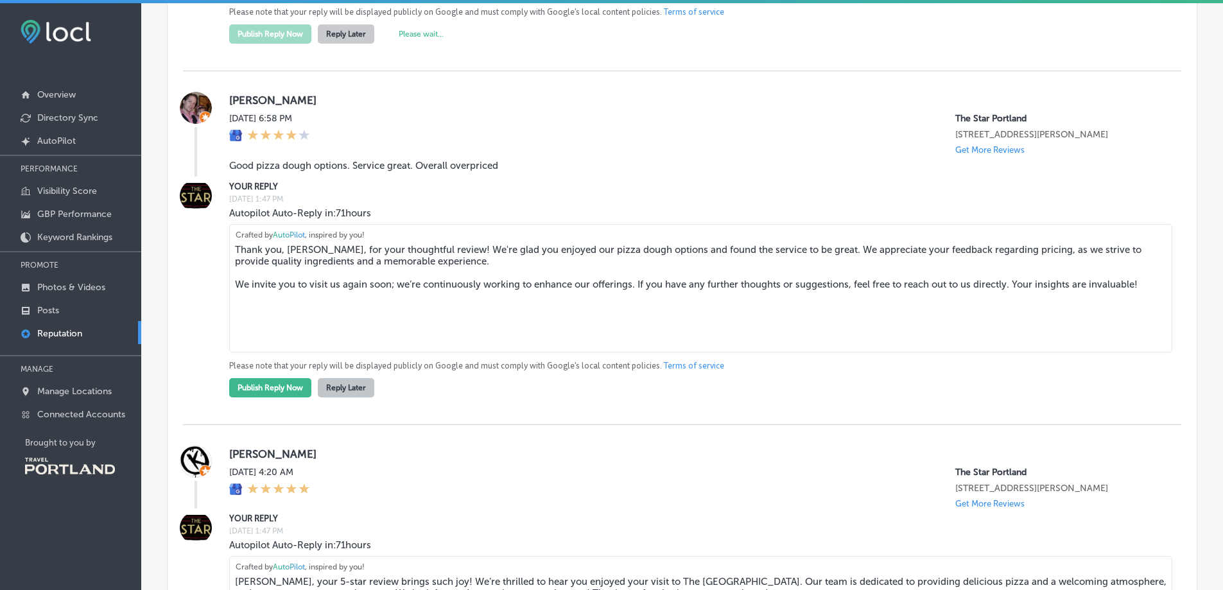
scroll to position [870, 0]
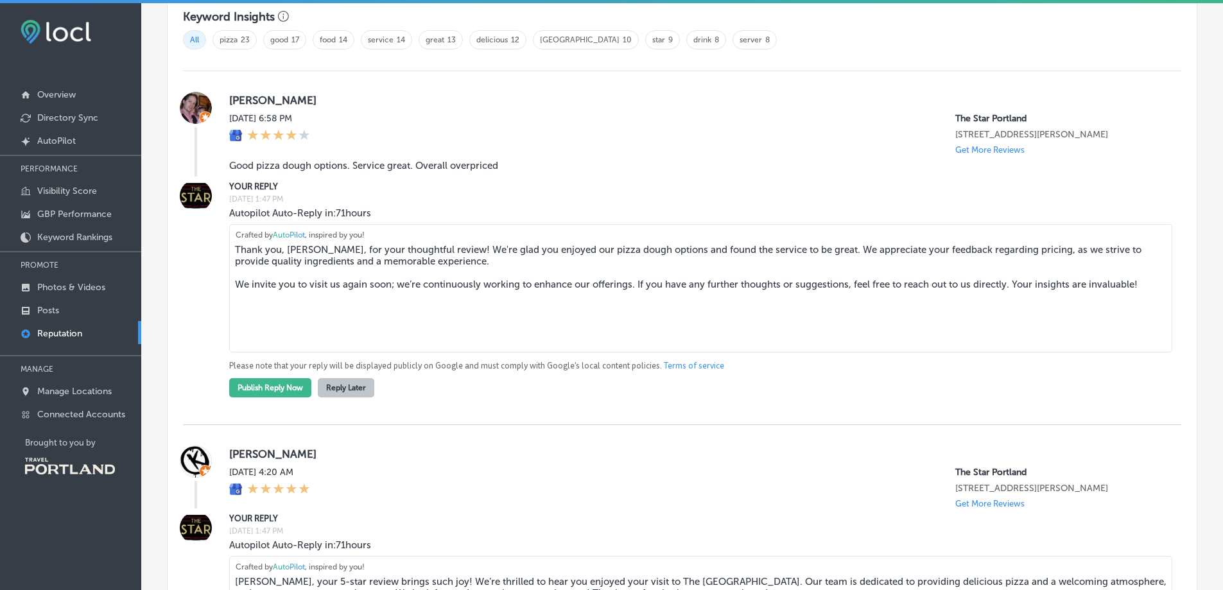
click at [261, 399] on div "Tobias P. Mon, Aug 25, 2025 6:58 PM The Star Portland 1309 NW Hoyt St Portland,…" at bounding box center [682, 248] width 998 height 354
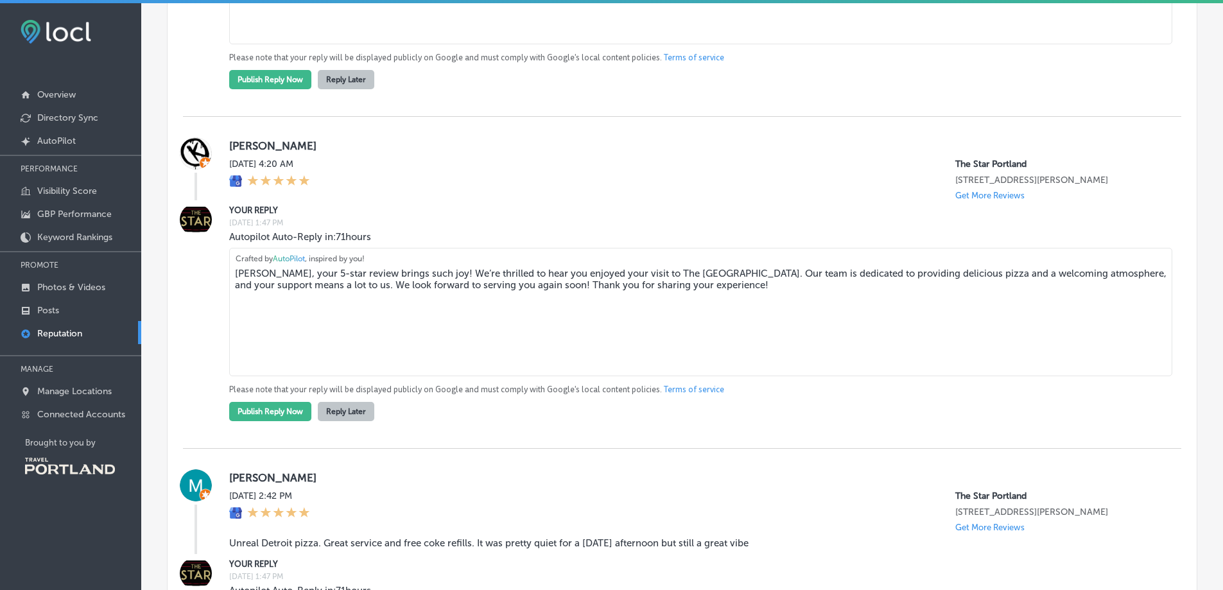
scroll to position [1191, 0]
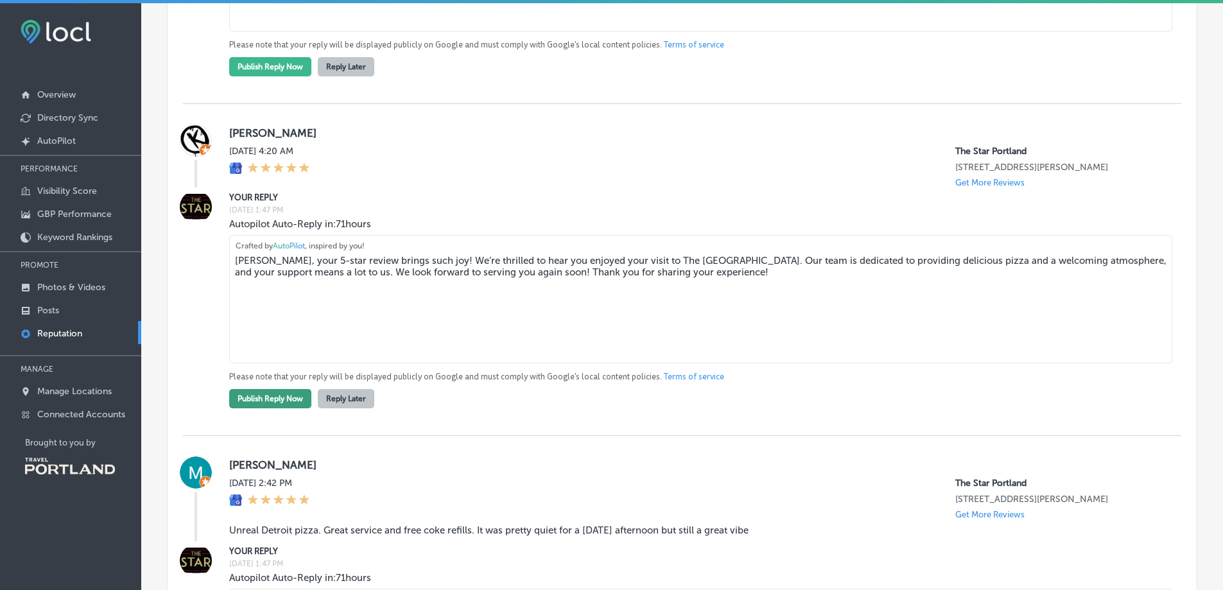
click at [272, 399] on button "Publish Reply Now" at bounding box center [270, 398] width 82 height 19
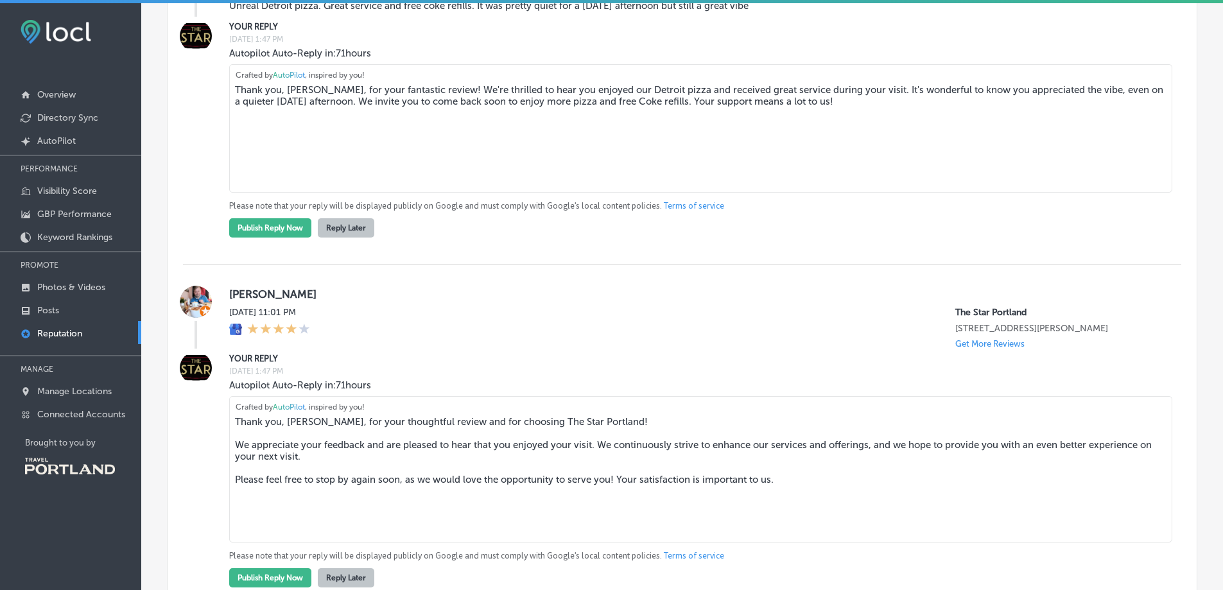
scroll to position [1051, 0]
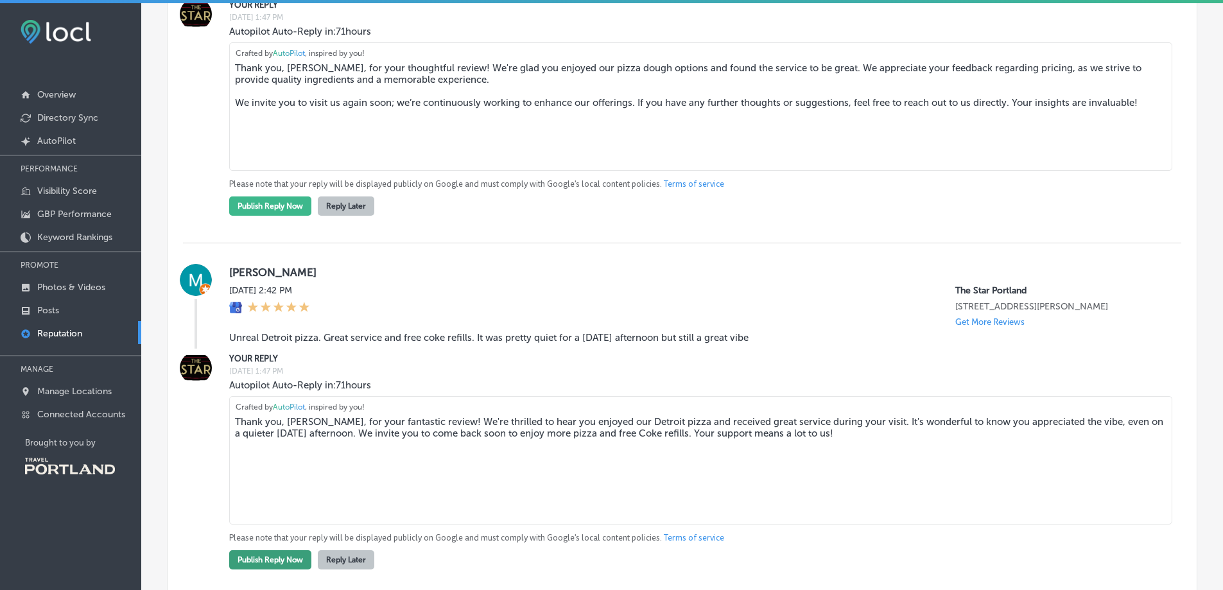
drag, startPoint x: 284, startPoint y: 558, endPoint x: 289, endPoint y: 542, distance: 16.2
click at [284, 557] on button "Publish Reply Now" at bounding box center [270, 559] width 82 height 19
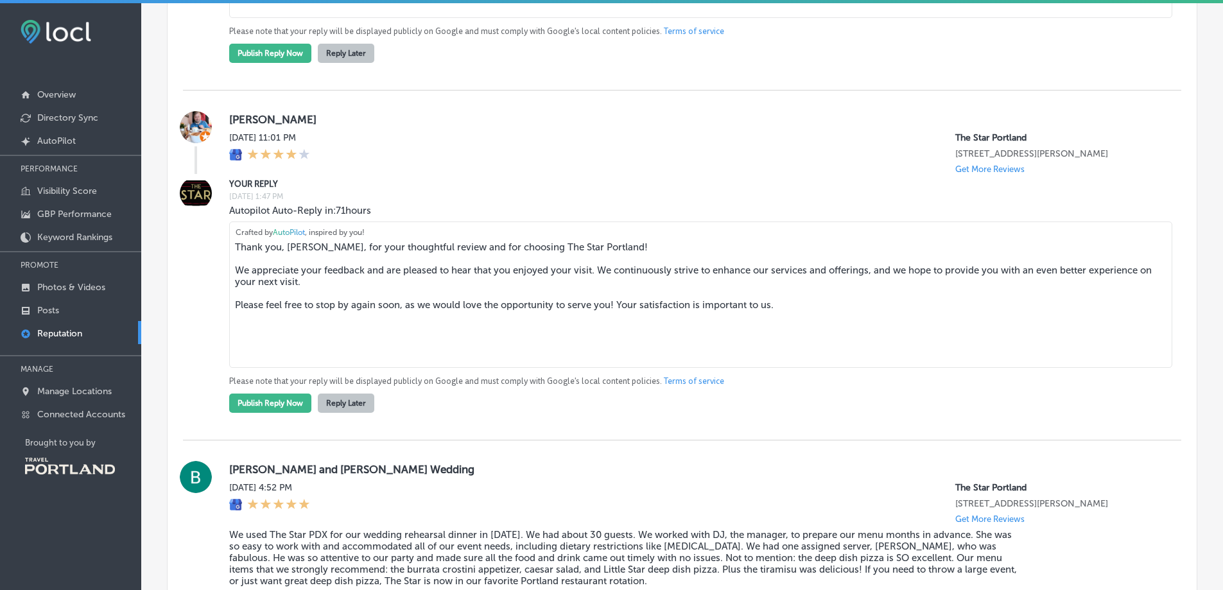
scroll to position [1211, 0]
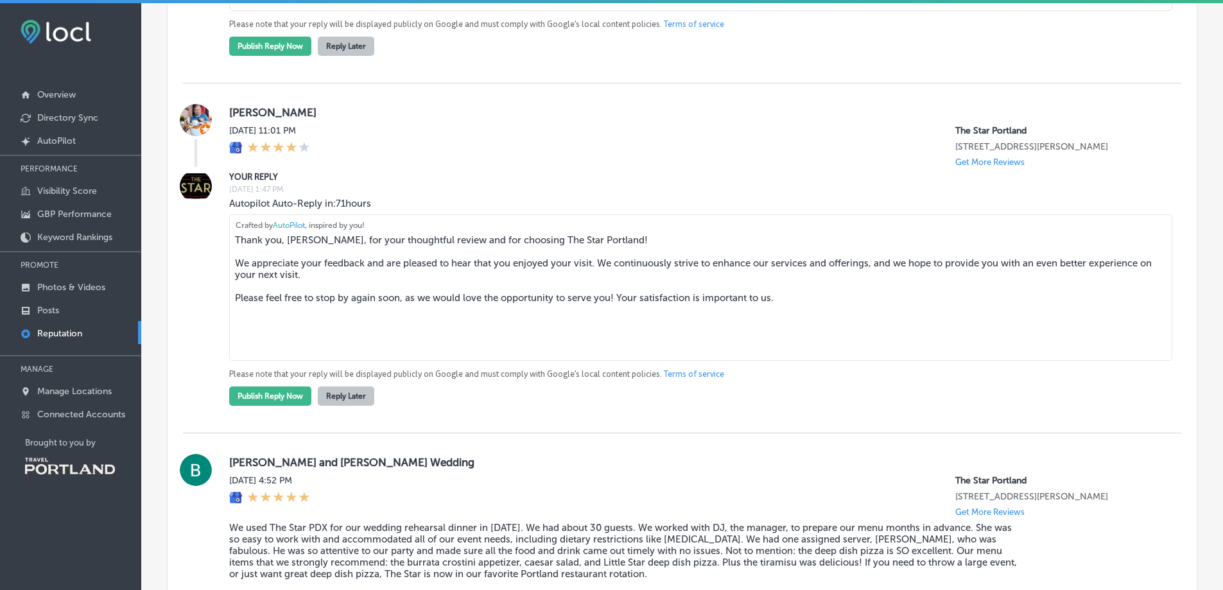
drag, startPoint x: 270, startPoint y: 399, endPoint x: 297, endPoint y: 381, distance: 32.0
click at [270, 399] on button "Publish Reply Now" at bounding box center [270, 395] width 82 height 19
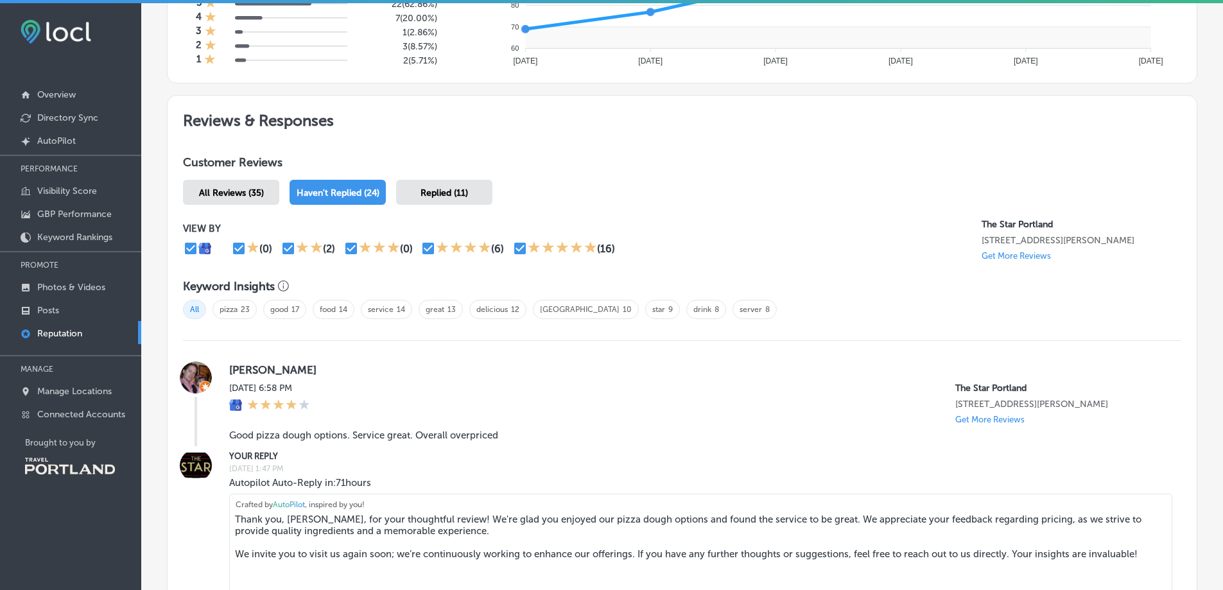
scroll to position [506, 0]
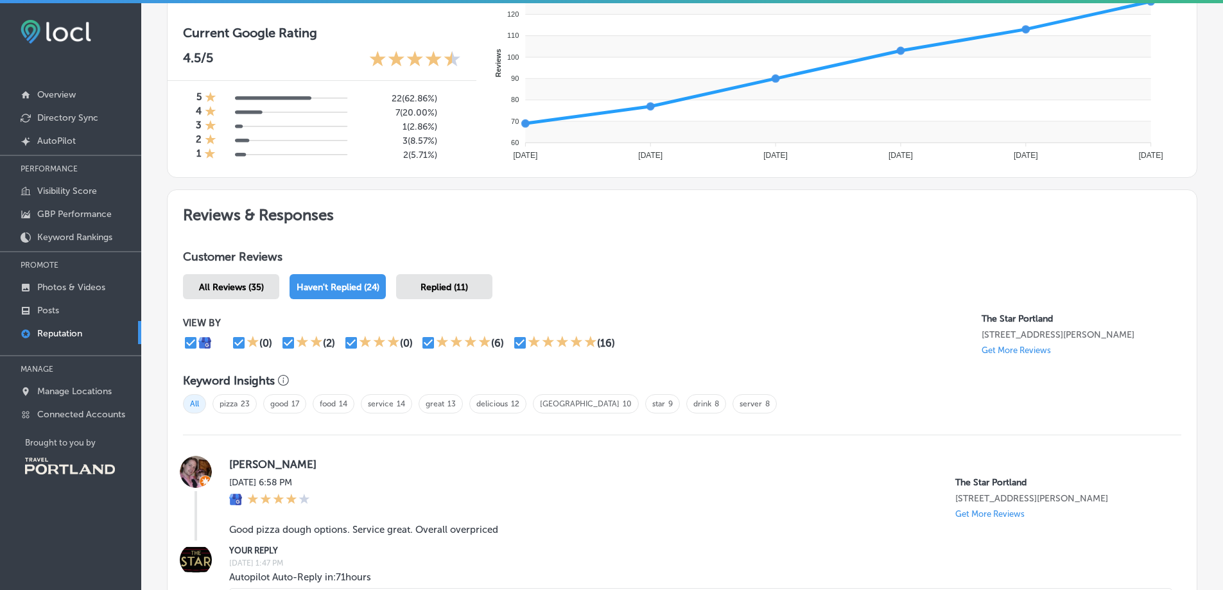
click at [406, 286] on div "Replied (11)" at bounding box center [444, 286] width 96 height 25
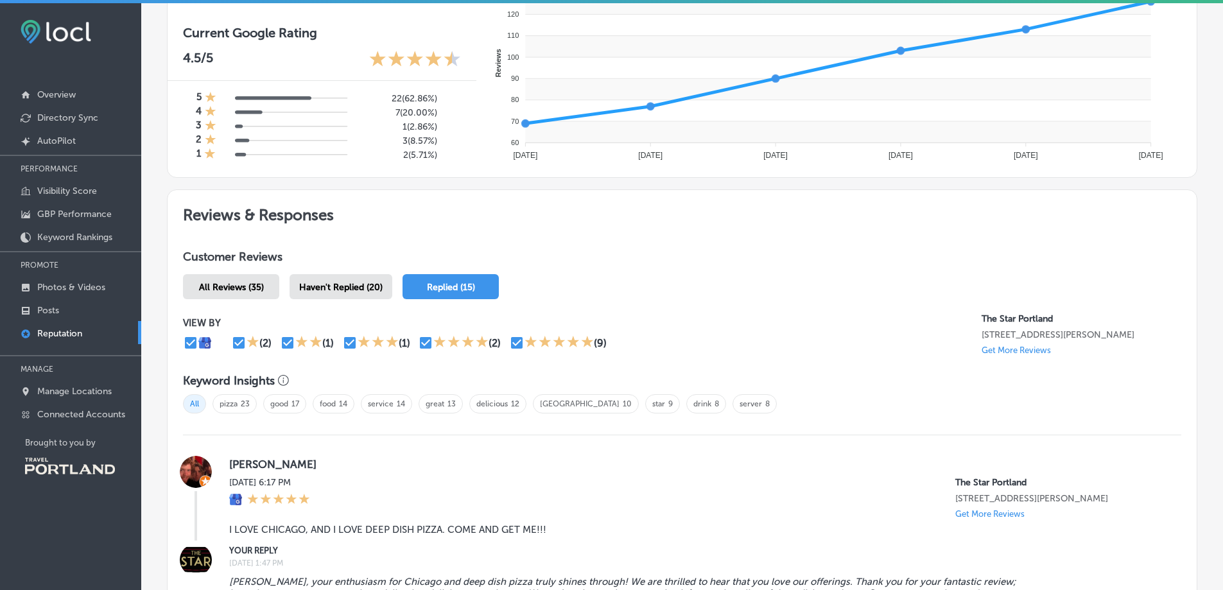
click at [365, 283] on span "Haven't Replied (20)" at bounding box center [340, 287] width 83 height 11
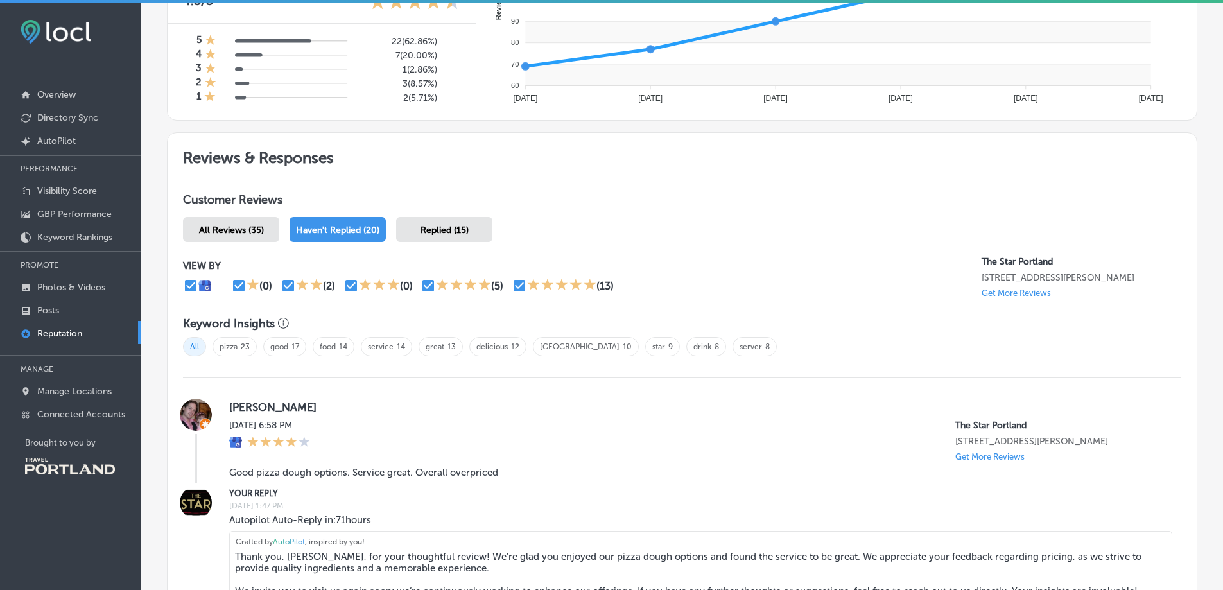
scroll to position [763, 0]
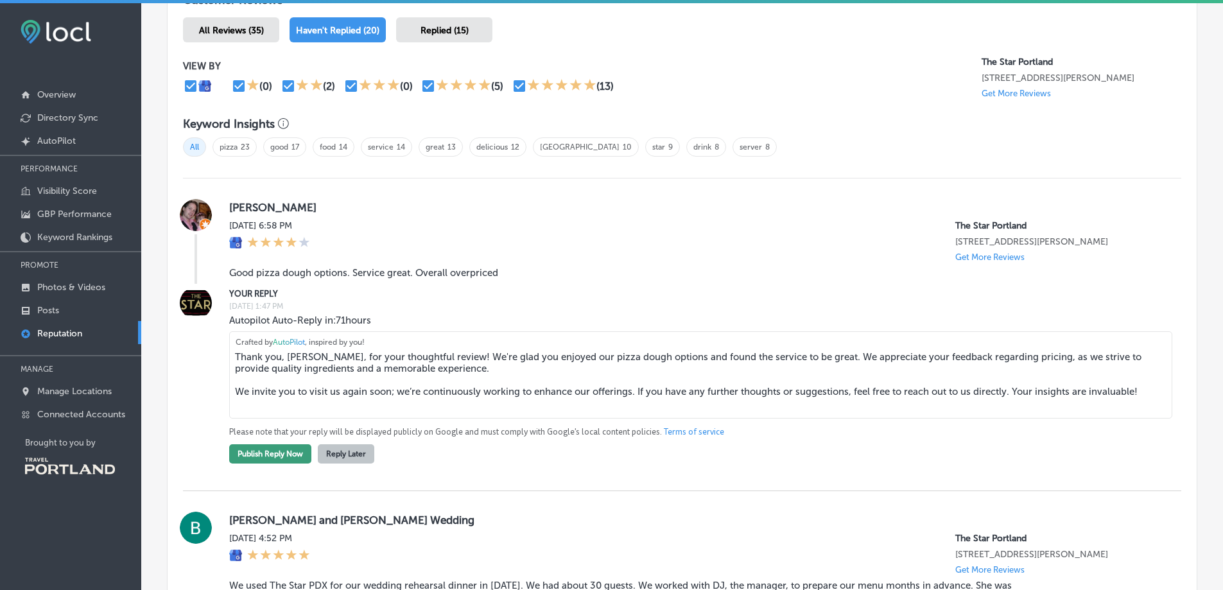
click at [243, 453] on button "Publish Reply Now" at bounding box center [270, 453] width 82 height 19
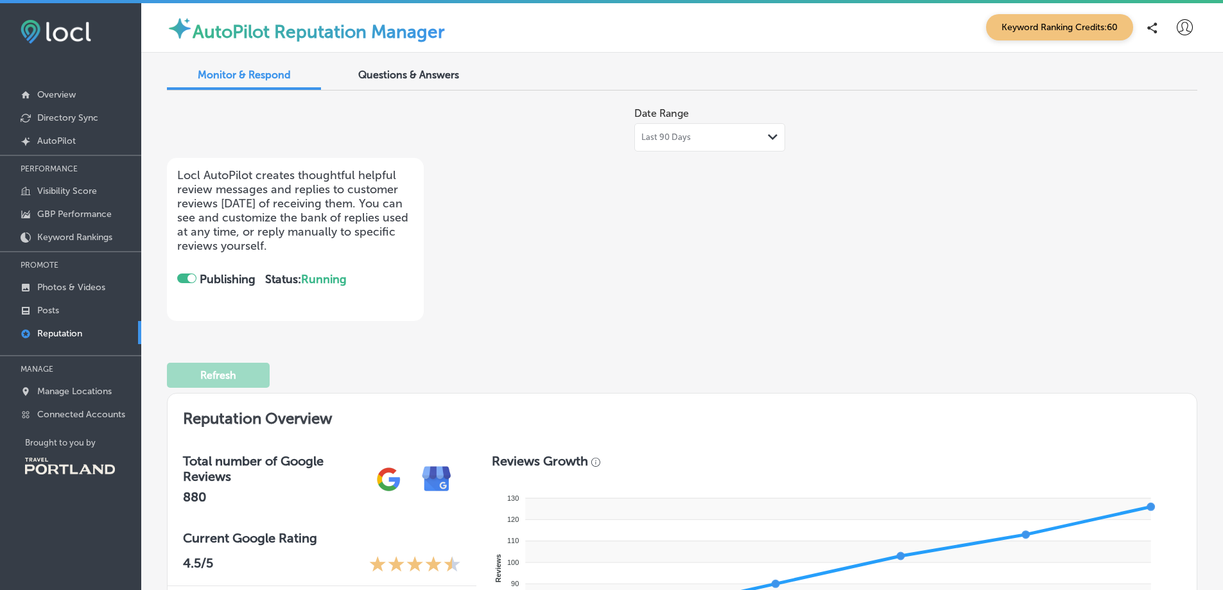
scroll to position [0, 0]
click at [365, 71] on span "Questions & Answers" at bounding box center [408, 75] width 101 height 12
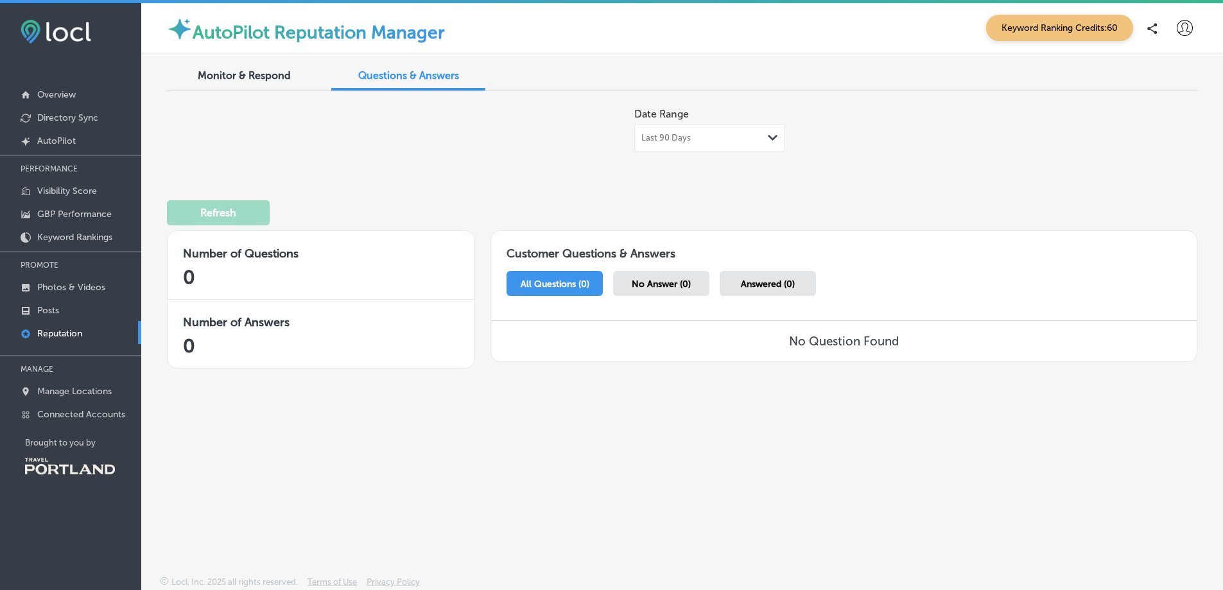
click at [225, 78] on span "Monitor & Respond" at bounding box center [244, 75] width 93 height 12
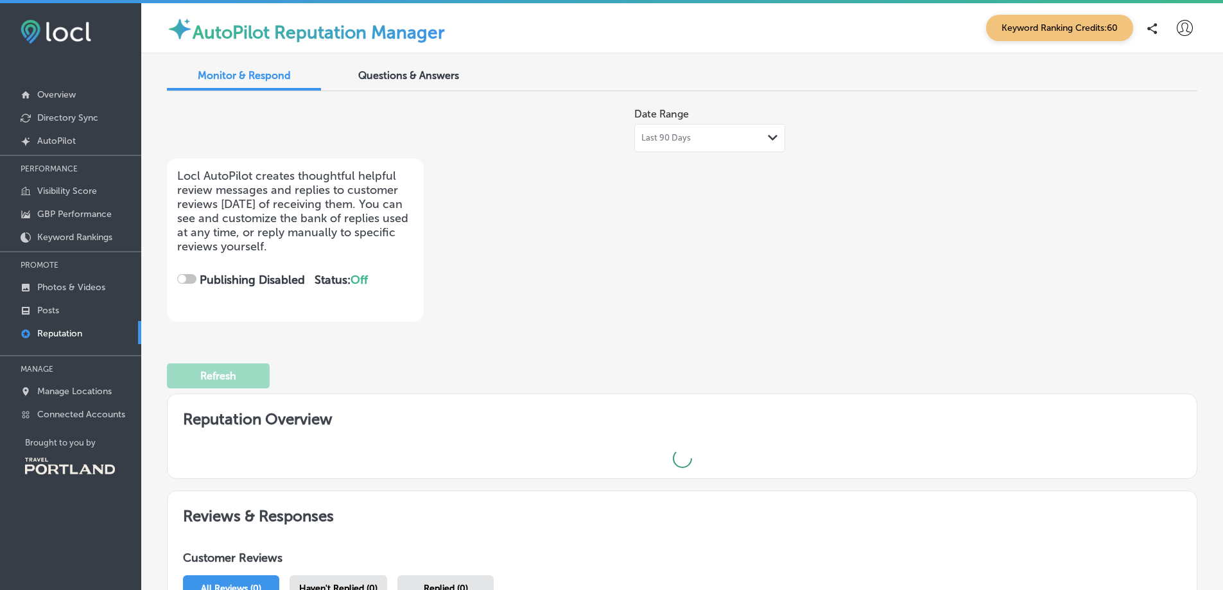
checkbox input "true"
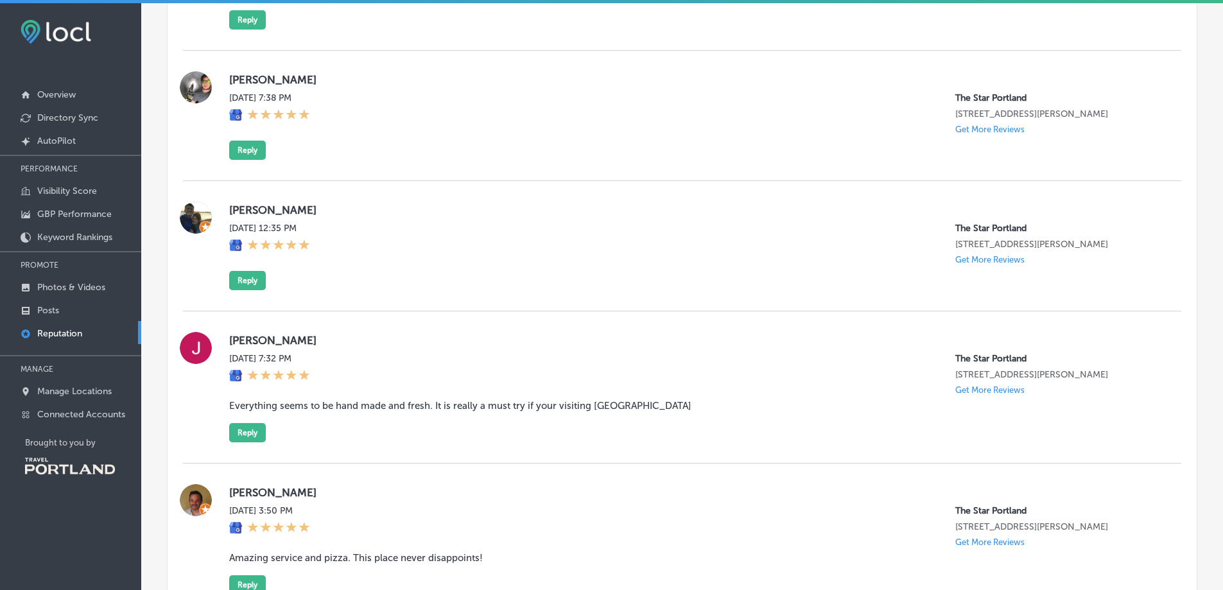
scroll to position [4300, 0]
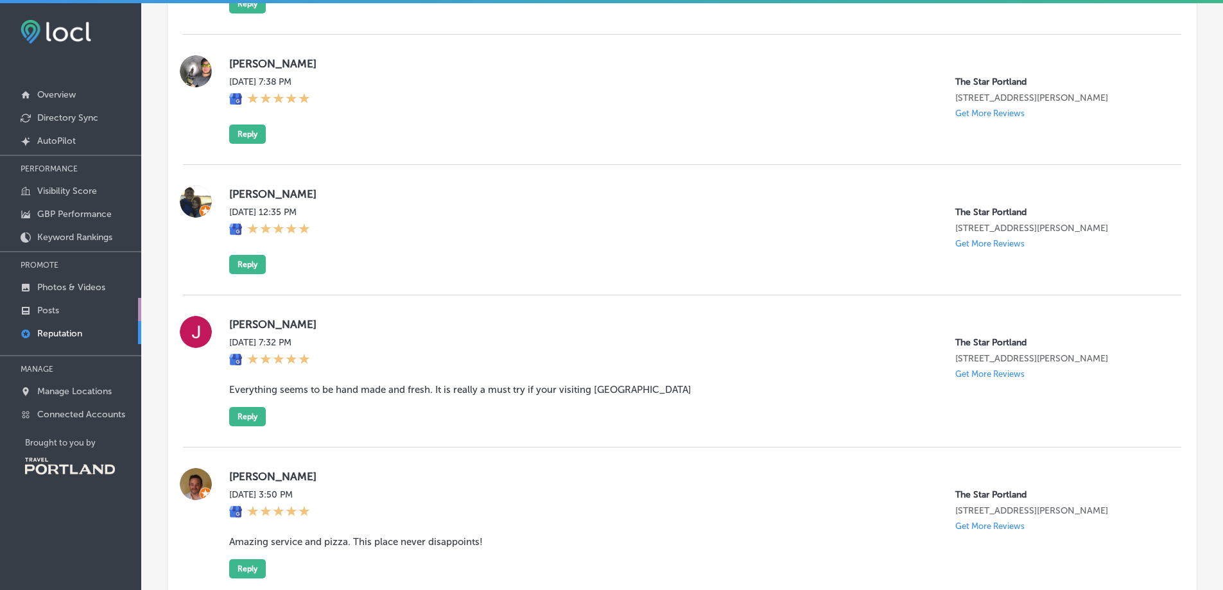
click at [62, 309] on link "Posts" at bounding box center [70, 309] width 141 height 23
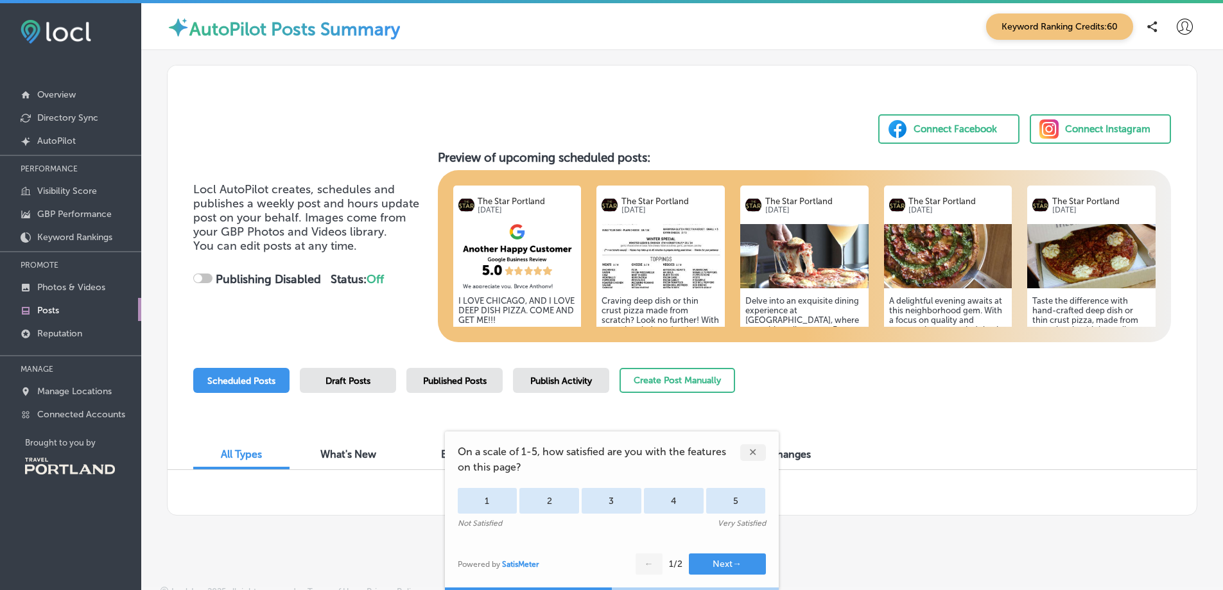
checkbox input "true"
click at [751, 456] on div "✕" at bounding box center [753, 452] width 26 height 17
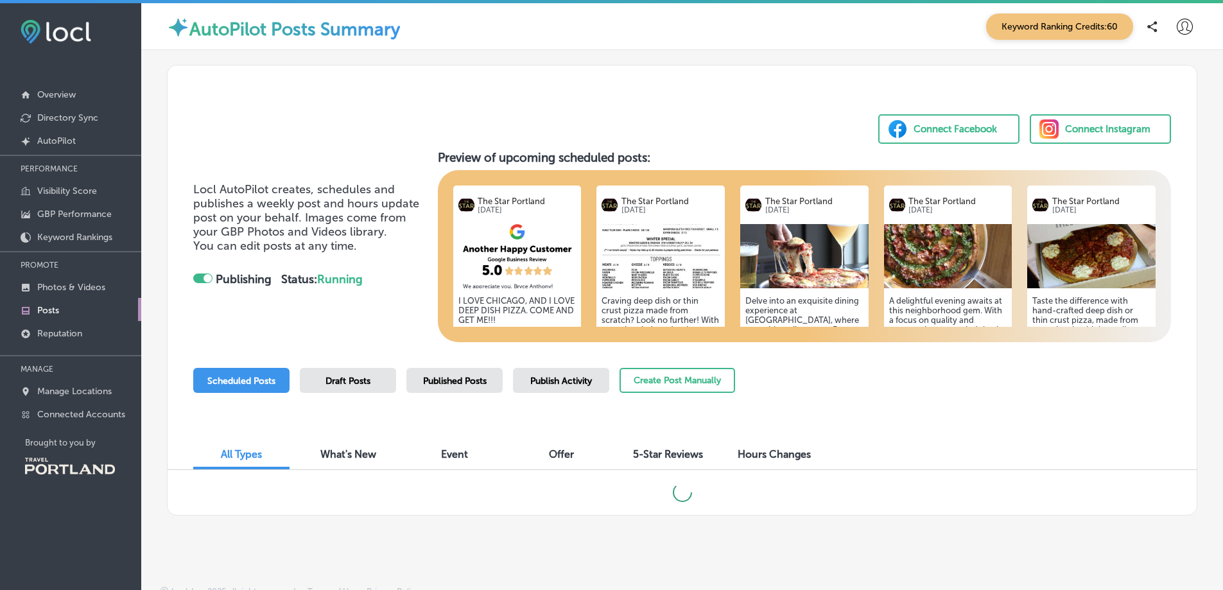
drag, startPoint x: 942, startPoint y: 135, endPoint x: 762, endPoint y: 115, distance: 181.5
click at [762, 115] on div "Connect Facebook Connect Instagram" at bounding box center [682, 104] width 1029 height 78
click at [1082, 137] on div "Connect Instagram" at bounding box center [1107, 128] width 85 height 19
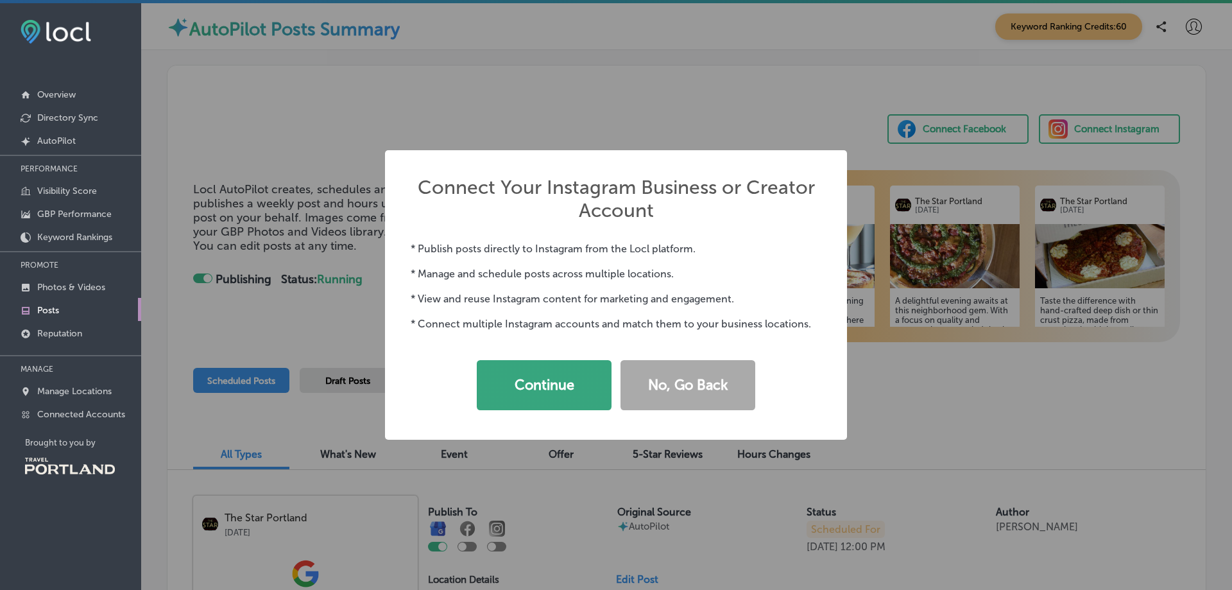
click at [555, 395] on button "Continue" at bounding box center [544, 385] width 135 height 50
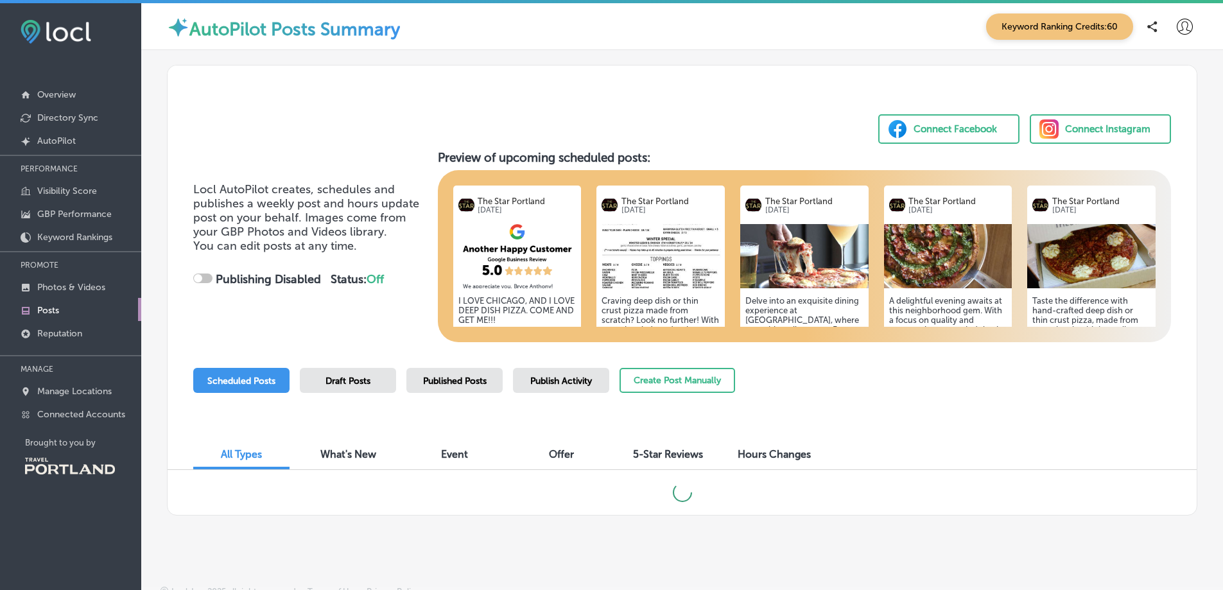
checkbox input "true"
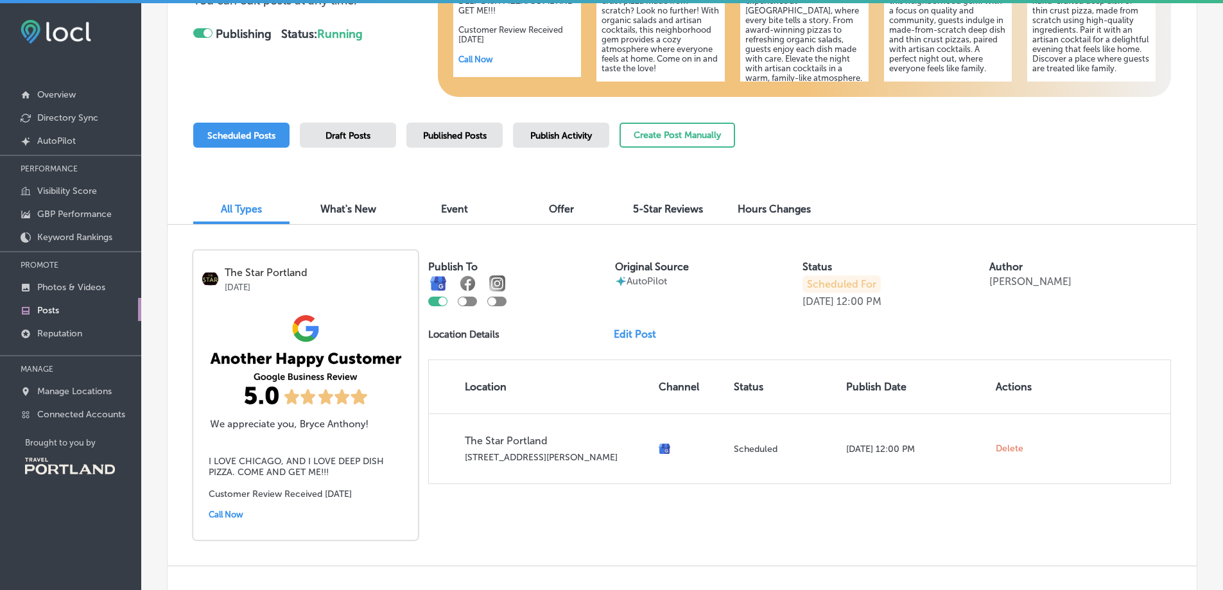
scroll to position [257, 0]
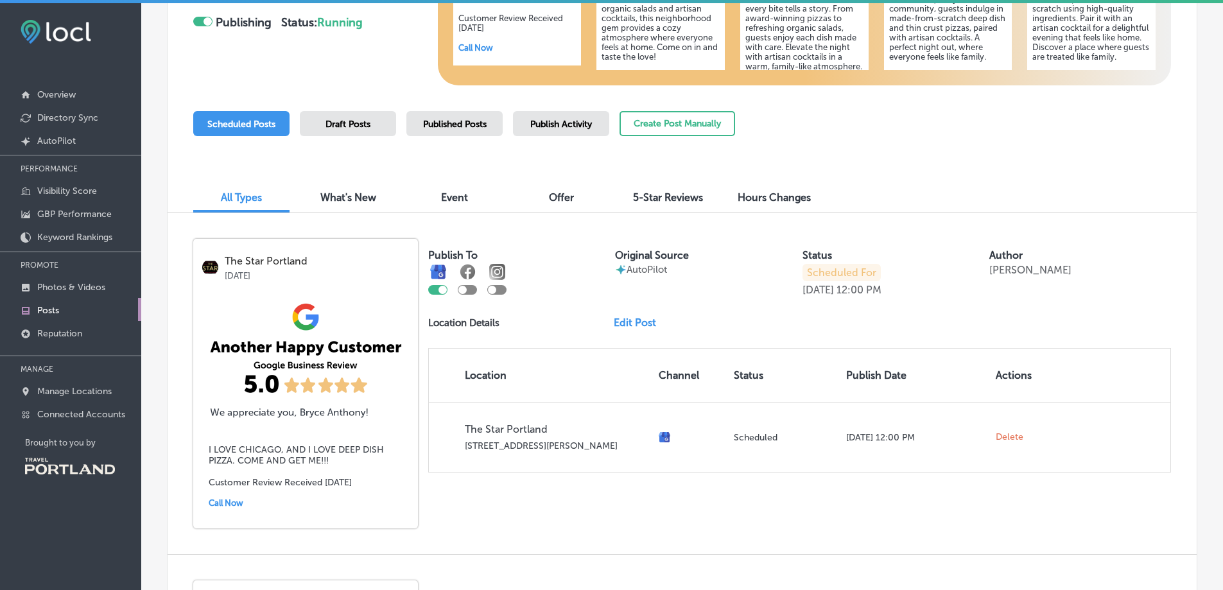
click at [504, 291] on div at bounding box center [496, 290] width 19 height 10
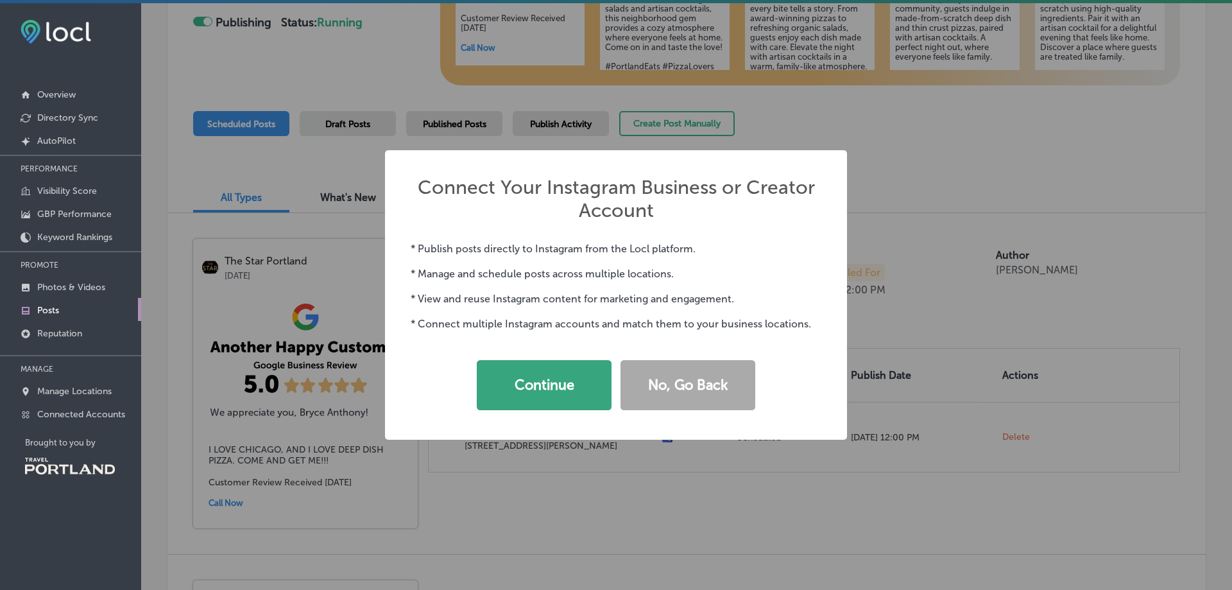
click at [542, 384] on button "Continue" at bounding box center [544, 385] width 135 height 50
